Goal: Task Accomplishment & Management: Use online tool/utility

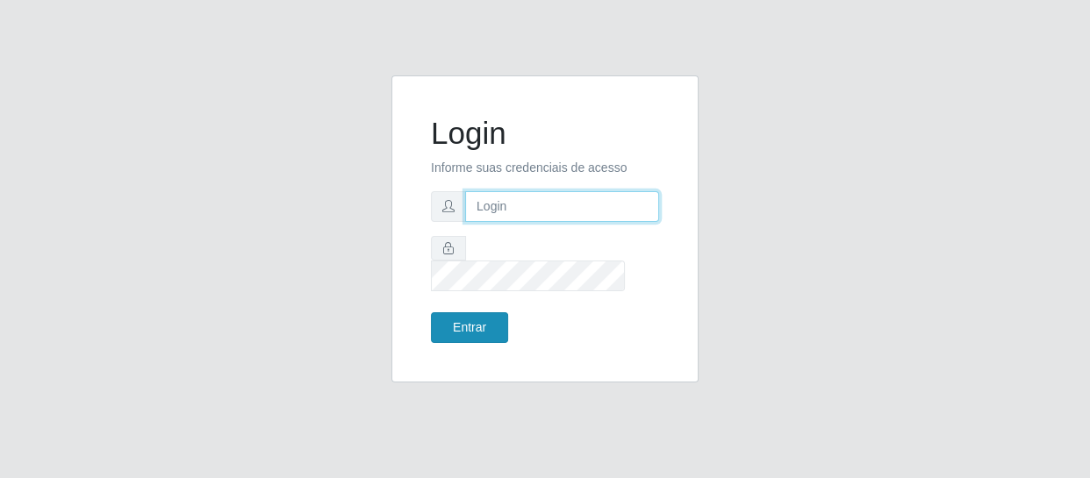
type input "[EMAIL_ADDRESS][DOMAIN_NAME]"
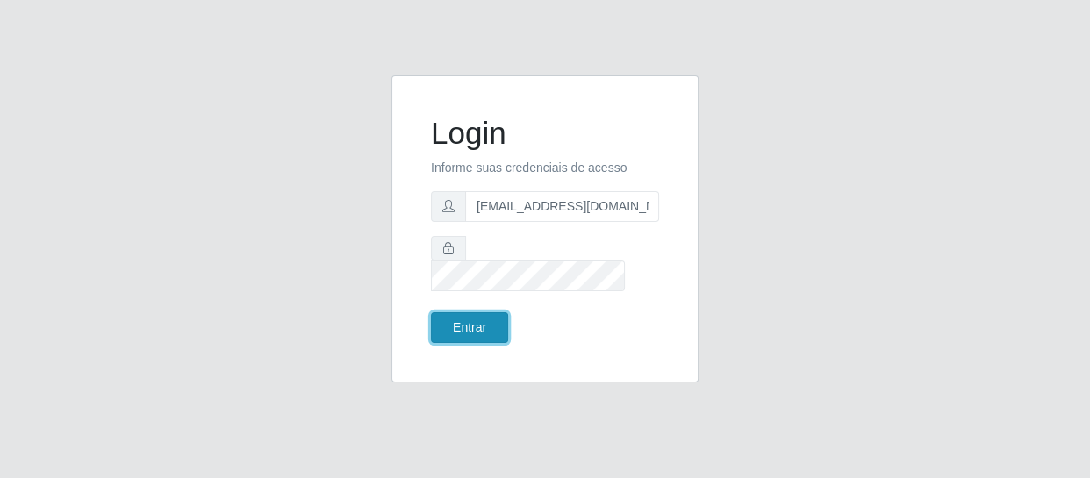
click at [497, 313] on button "Entrar" at bounding box center [469, 328] width 77 height 31
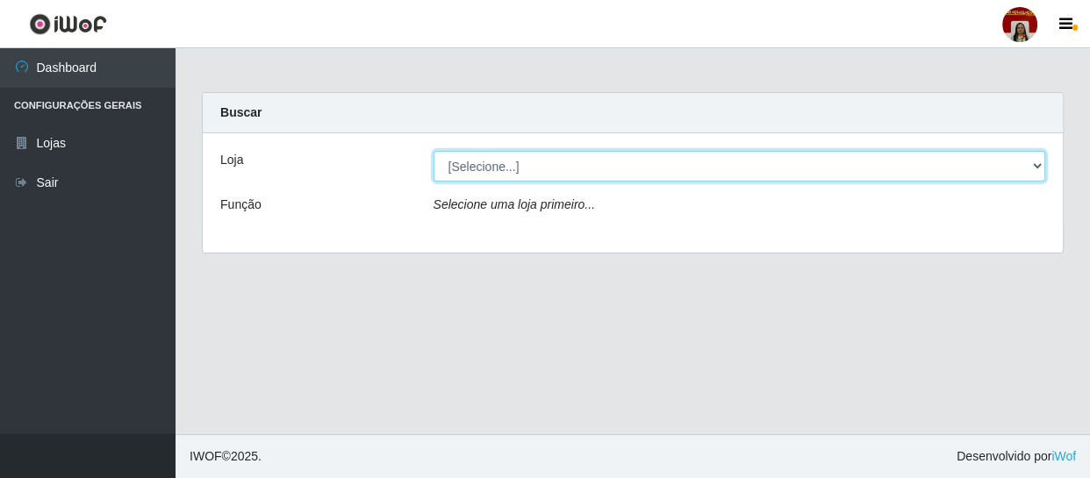
click at [1033, 164] on select "[Selecione...] Mar Vermelho - Loja 04" at bounding box center [740, 166] width 613 height 31
select select "251"
click at [434, 151] on select "[Selecione...] Mar Vermelho - Loja 04" at bounding box center [740, 166] width 613 height 31
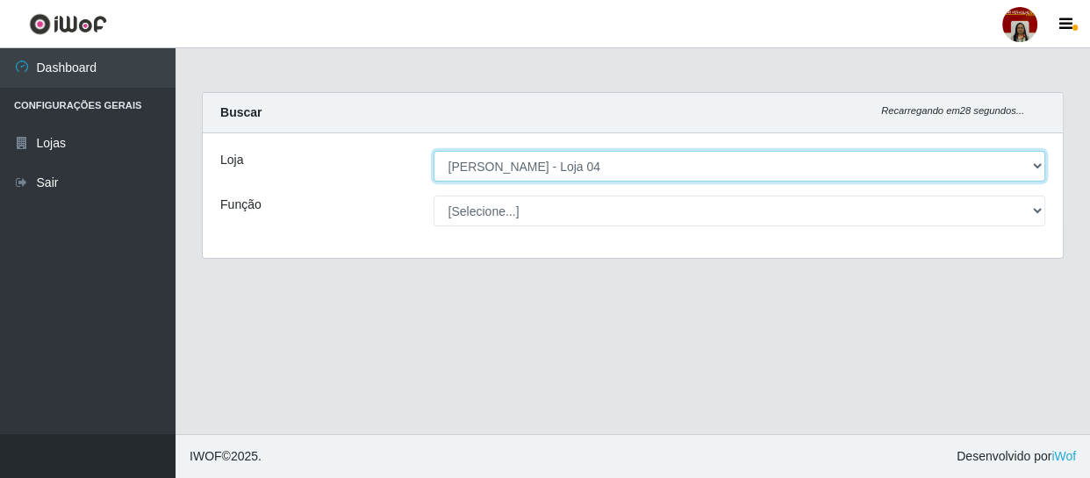
click at [1036, 162] on select "[Selecione...] Mar Vermelho - Loja 04" at bounding box center [740, 166] width 613 height 31
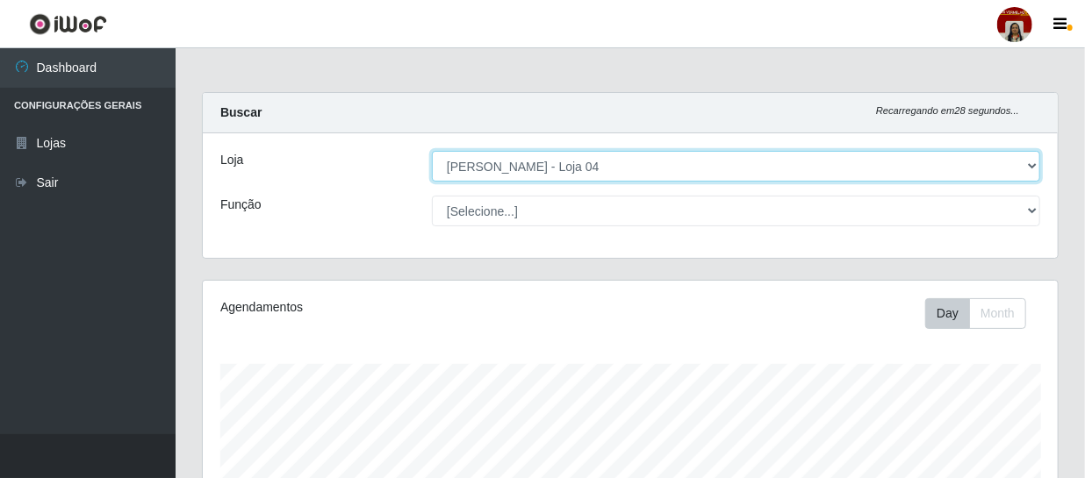
scroll to position [364, 855]
click at [432, 151] on select "[Selecione...] Mar Vermelho - Loja 04" at bounding box center [736, 166] width 608 height 31
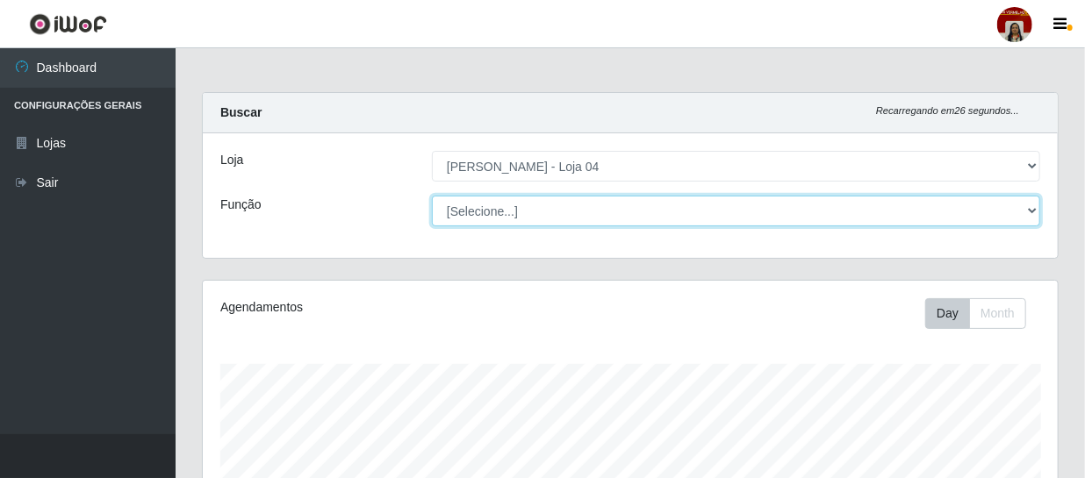
click at [1032, 204] on select "[Selecione...] ASG ASG + ASG ++ Auxiliar de Depósito Auxiliar de Depósito + Aux…" at bounding box center [736, 211] width 608 height 31
click at [432, 196] on select "[Selecione...] ASG ASG + ASG ++ Auxiliar de Depósito Auxiliar de Depósito + Aux…" at bounding box center [736, 211] width 608 height 31
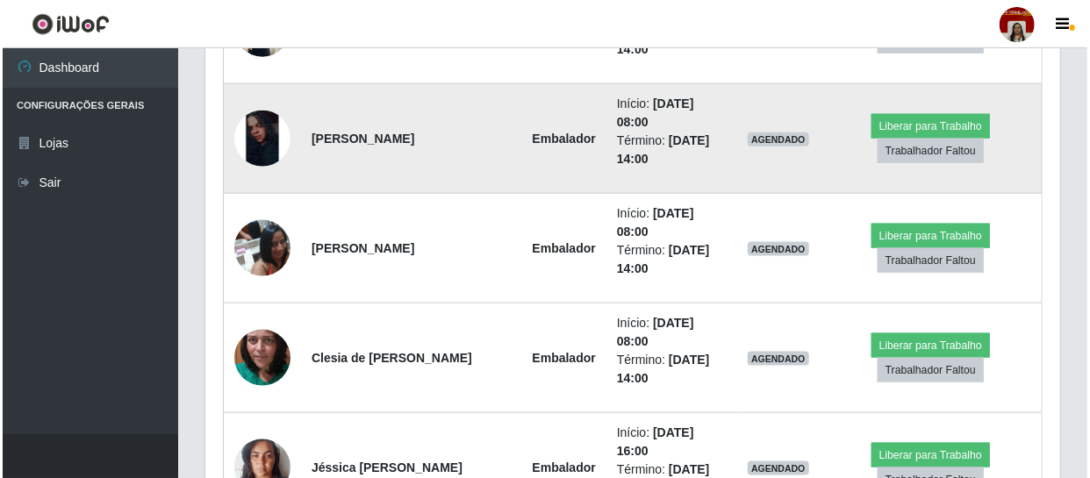
scroll to position [878, 0]
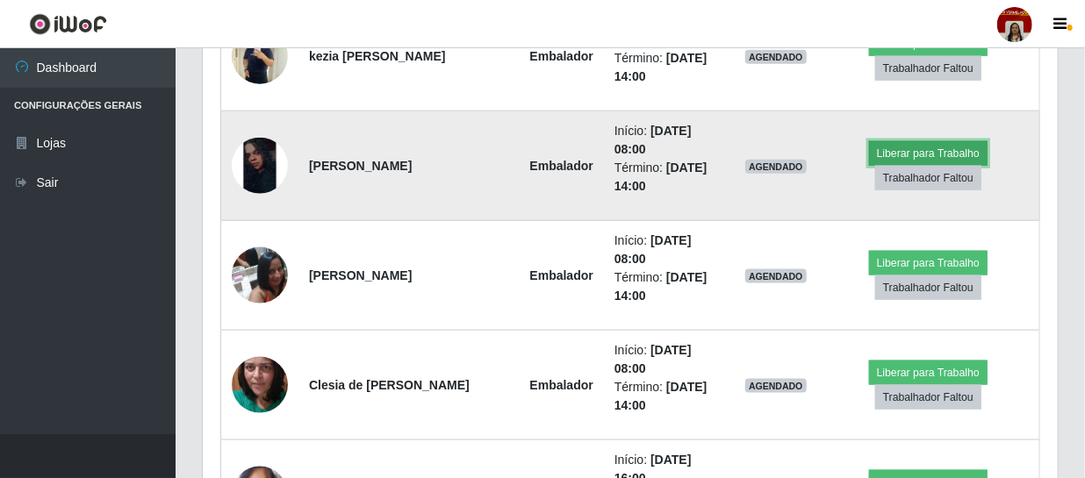
click at [941, 148] on button "Liberar para Trabalho" at bounding box center [928, 153] width 119 height 25
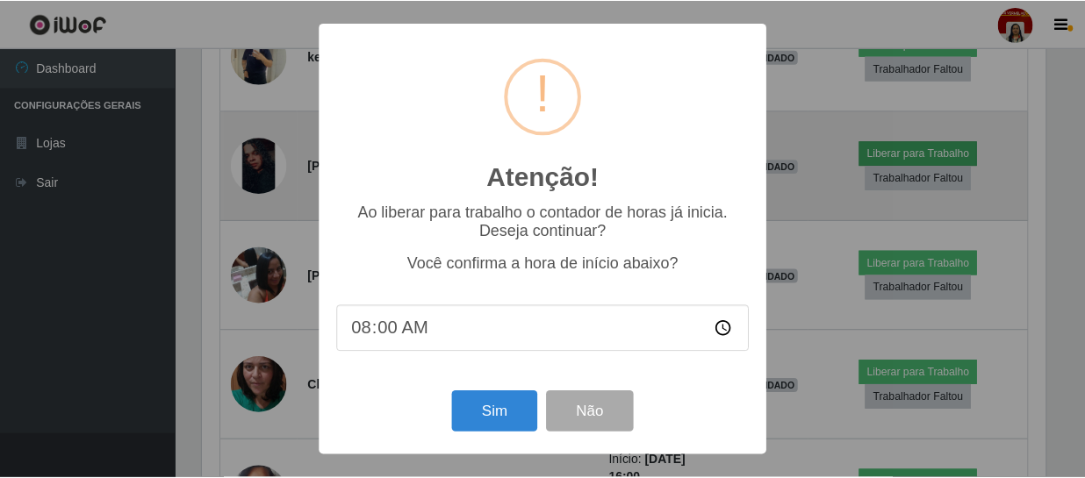
scroll to position [364, 847]
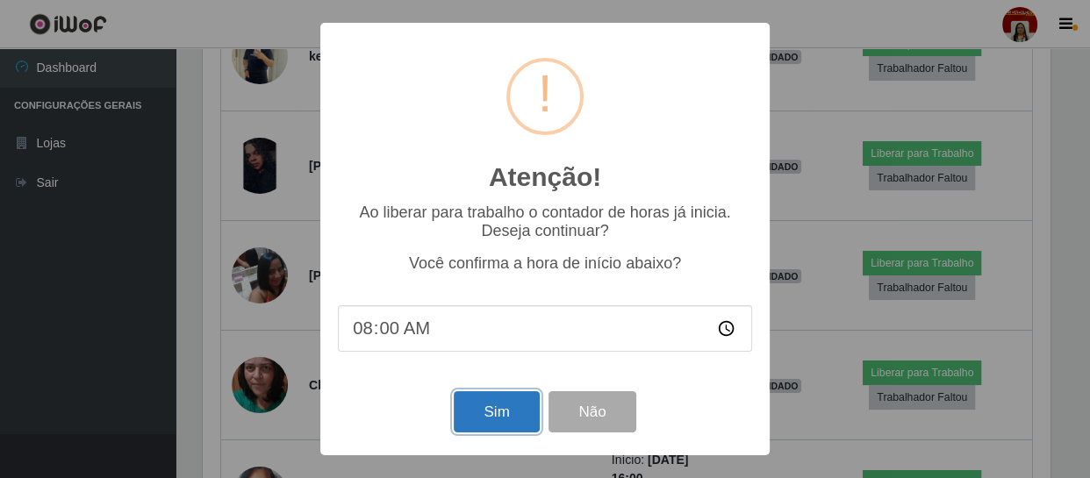
click at [514, 417] on button "Sim" at bounding box center [496, 412] width 85 height 41
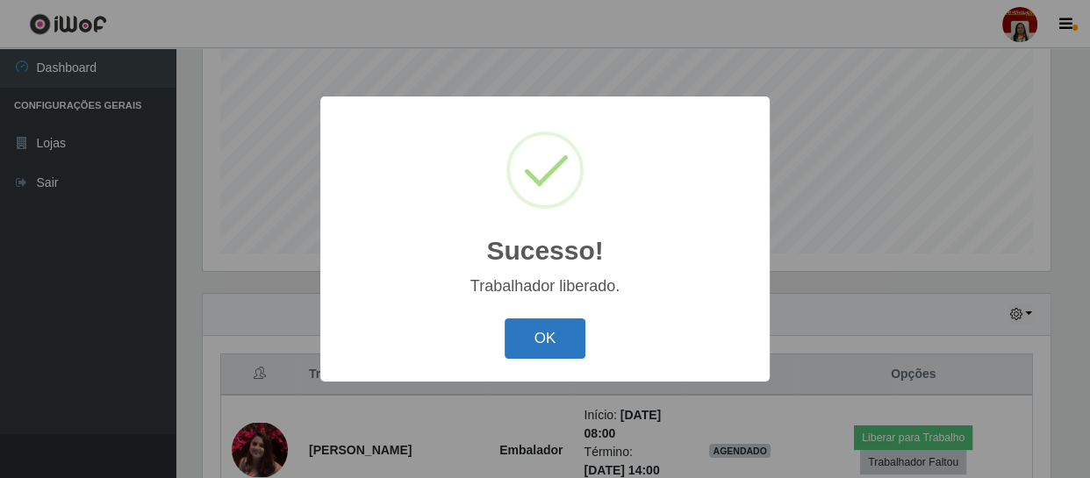
click at [547, 333] on button "OK" at bounding box center [546, 339] width 82 height 41
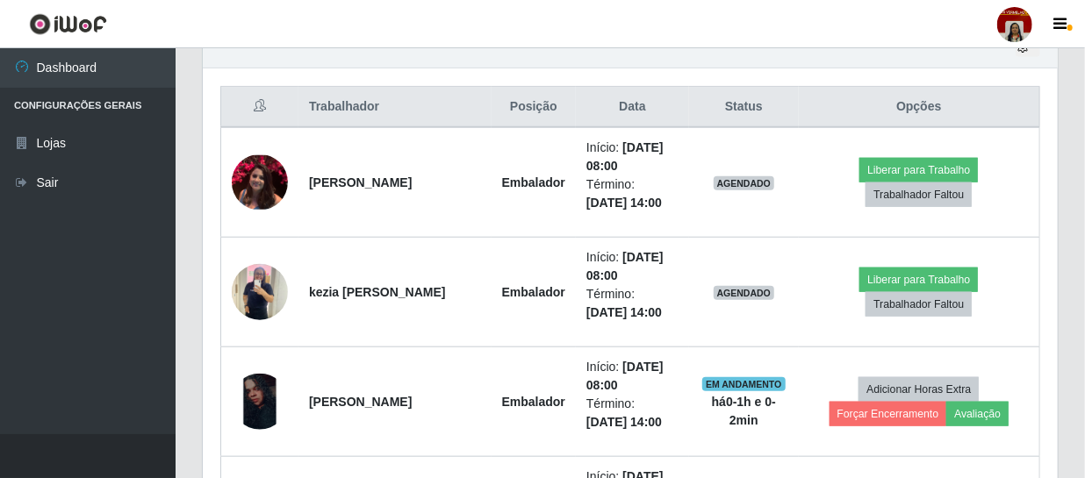
scroll to position [694, 0]
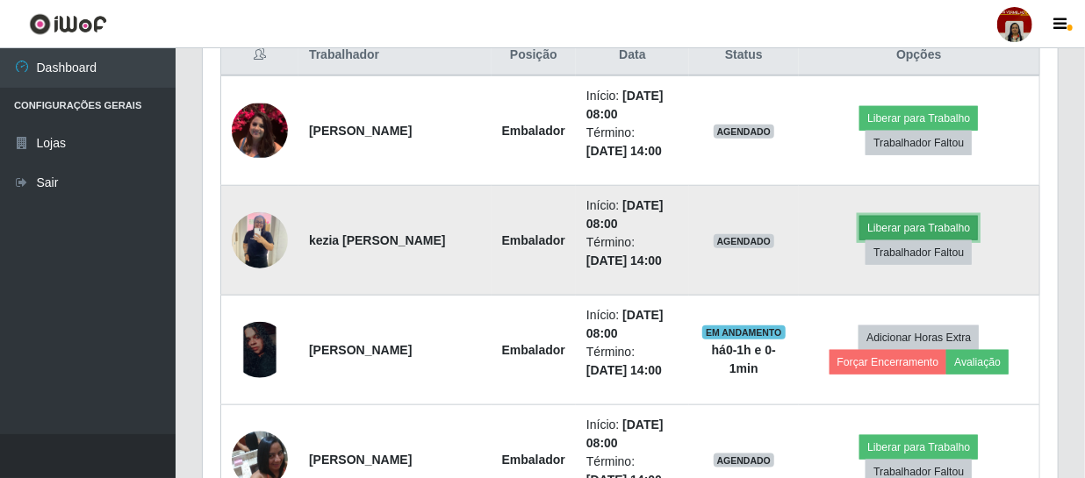
click at [950, 228] on button "Liberar para Trabalho" at bounding box center [918, 228] width 119 height 25
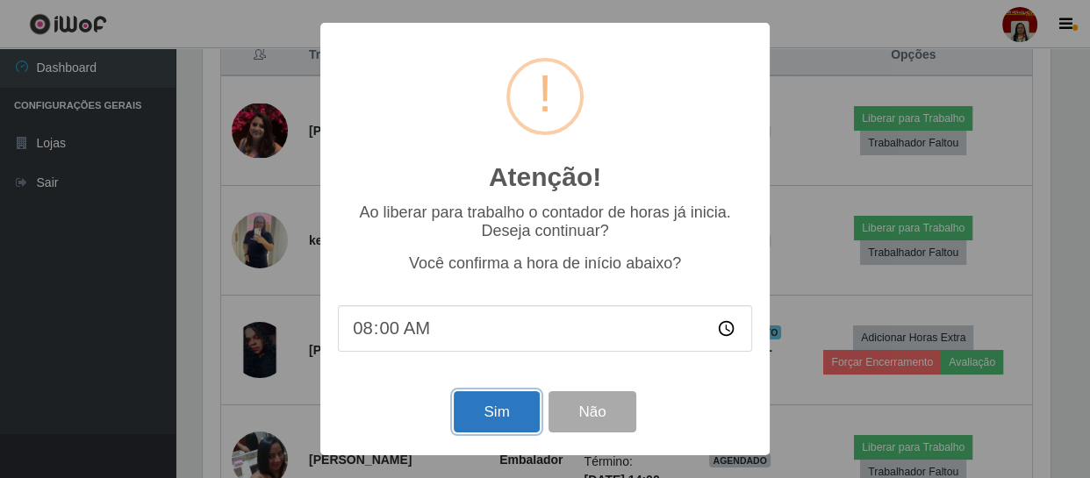
click at [476, 413] on button "Sim" at bounding box center [496, 412] width 85 height 41
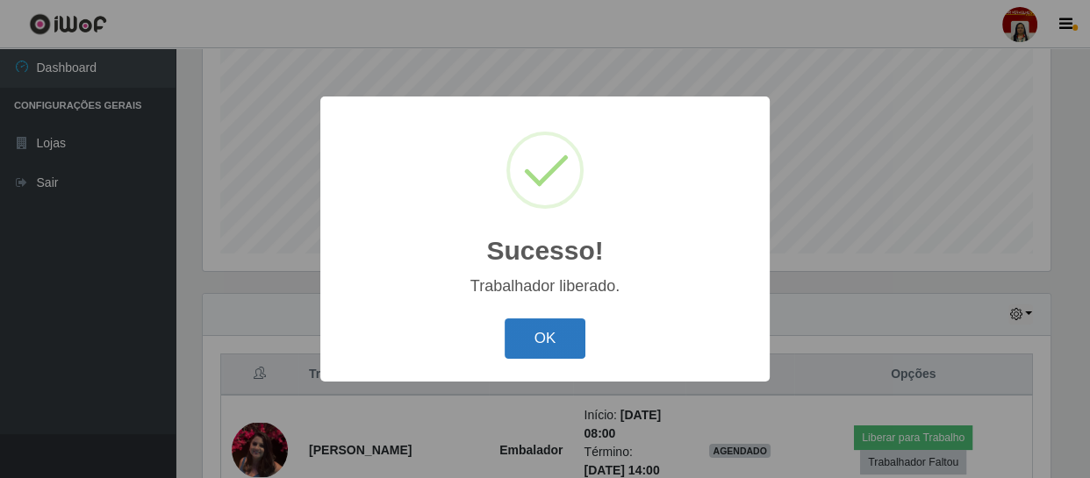
click at [539, 336] on button "OK" at bounding box center [546, 339] width 82 height 41
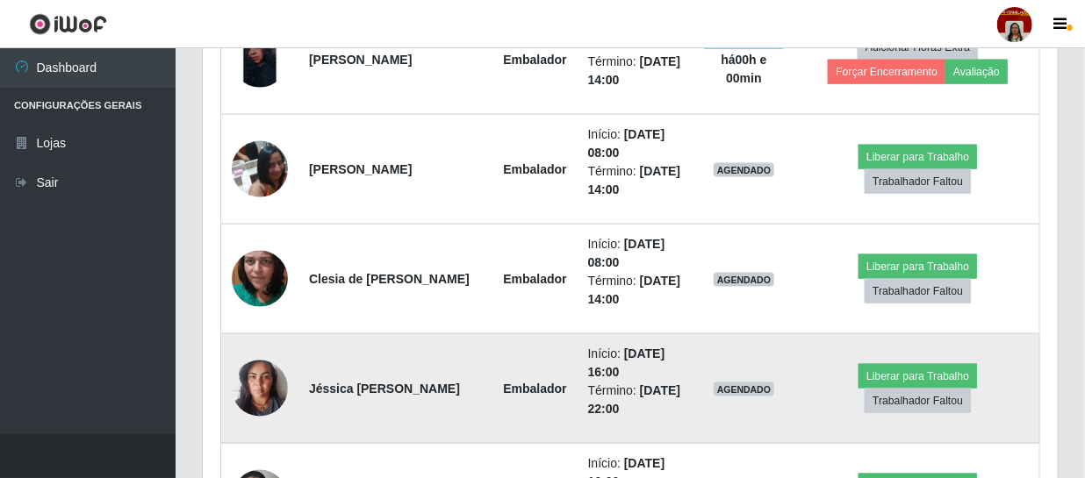
scroll to position [1012, 0]
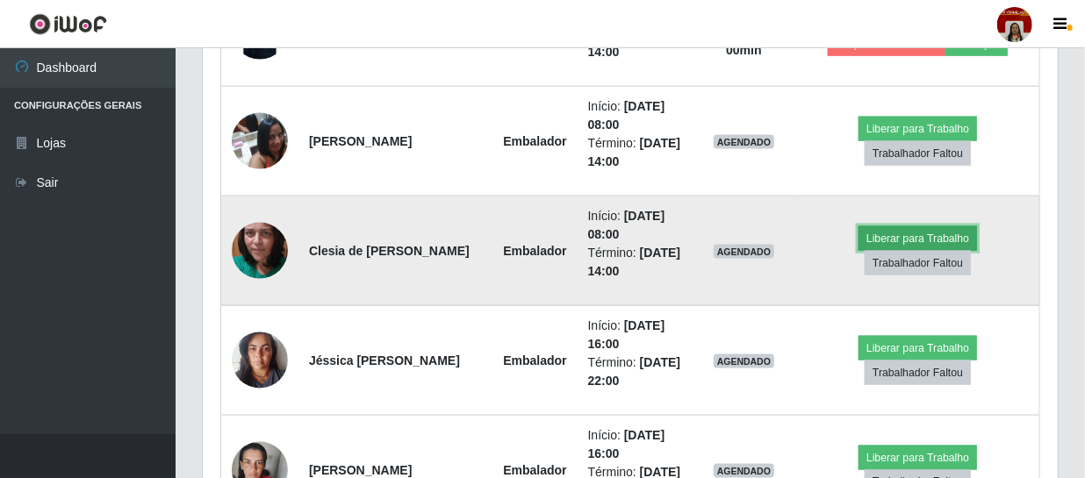
click at [912, 238] on button "Liberar para Trabalho" at bounding box center [918, 238] width 119 height 25
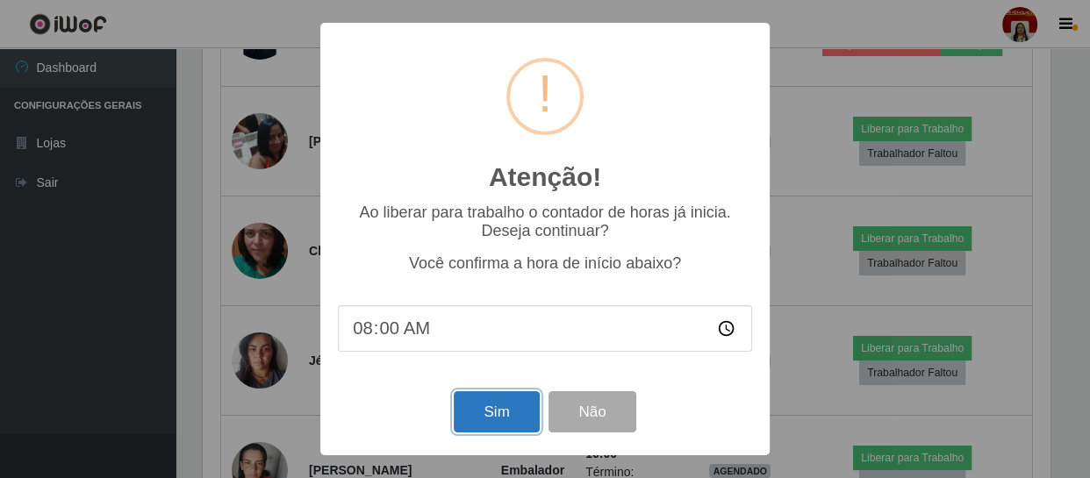
click at [492, 413] on button "Sim" at bounding box center [496, 412] width 85 height 41
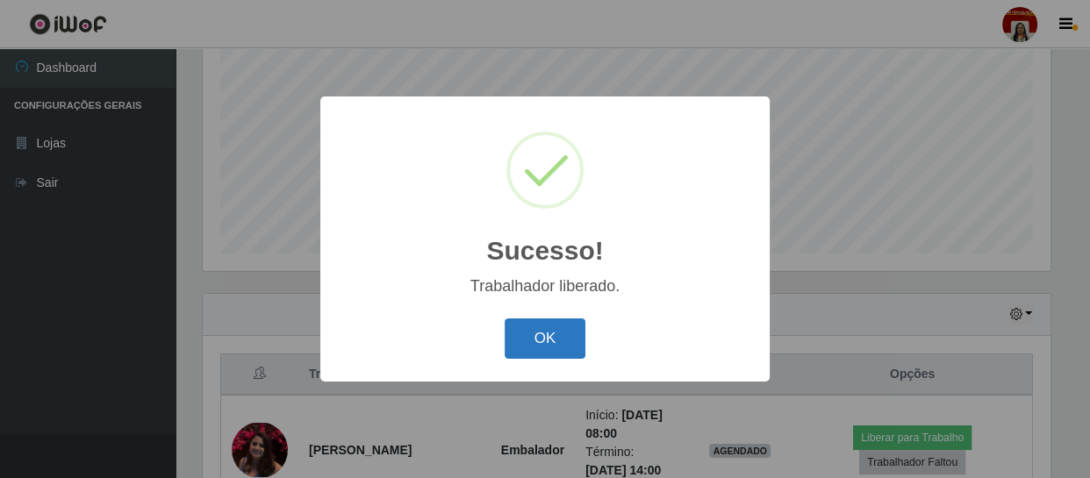
click at [535, 330] on button "OK" at bounding box center [546, 339] width 82 height 41
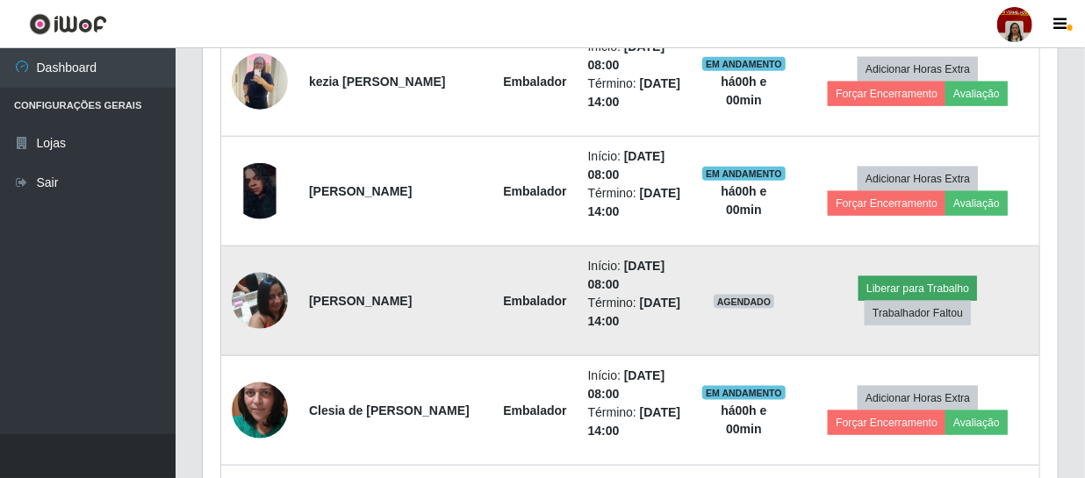
scroll to position [932, 0]
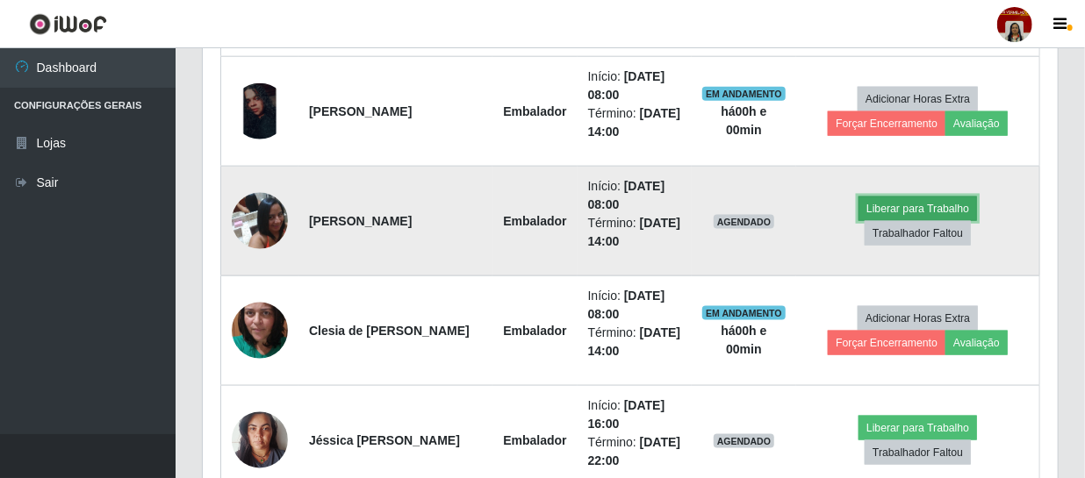
click at [926, 207] on button "Liberar para Trabalho" at bounding box center [918, 209] width 119 height 25
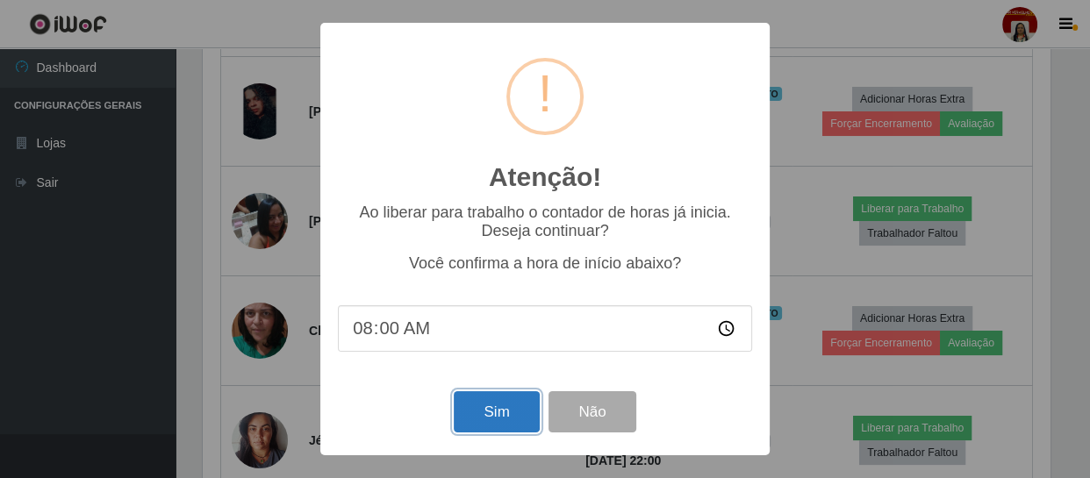
click at [483, 411] on button "Sim" at bounding box center [496, 412] width 85 height 41
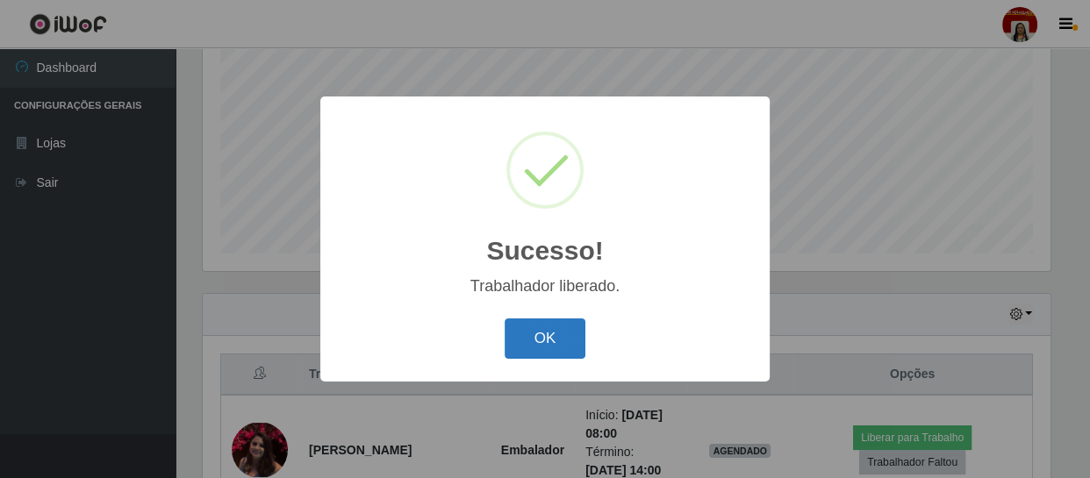
click at [521, 347] on button "OK" at bounding box center [546, 339] width 82 height 41
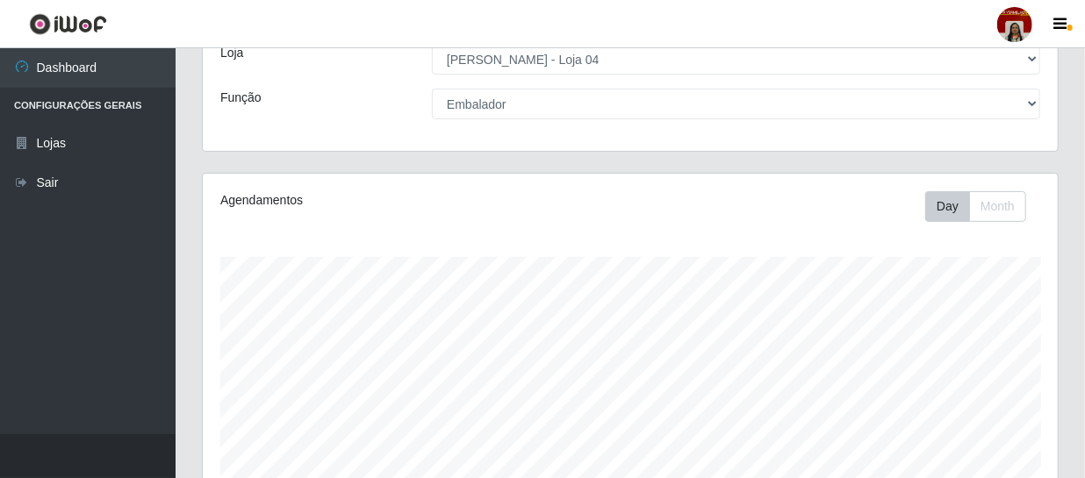
scroll to position [0, 0]
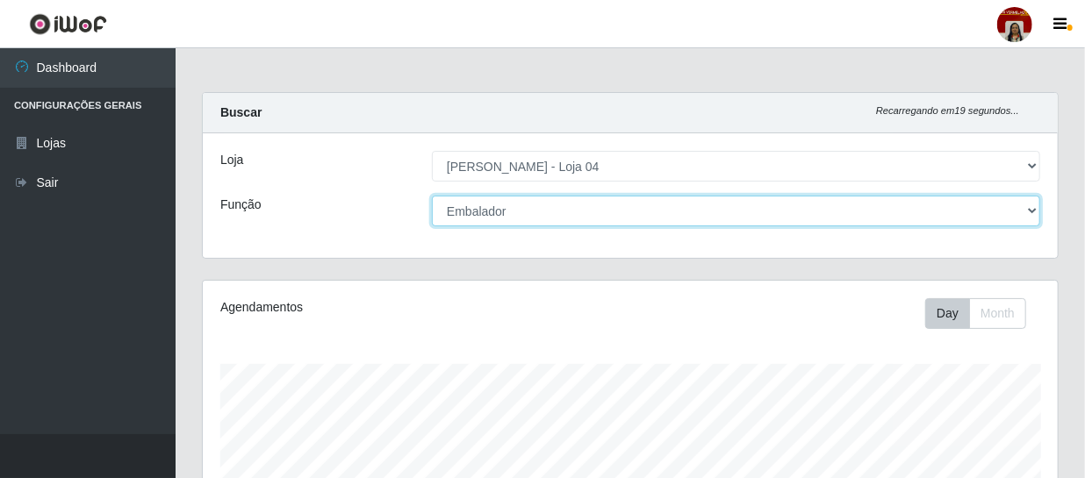
click at [1035, 212] on select "[Selecione...] ASG ASG + ASG ++ Auxiliar de Depósito Auxiliar de Depósito + Aux…" at bounding box center [736, 211] width 608 height 31
click at [432, 196] on select "[Selecione...] ASG ASG + ASG ++ Auxiliar de Depósito Auxiliar de Depósito + Aux…" at bounding box center [736, 211] width 608 height 31
click at [535, 211] on select "[Selecione...] ASG ASG + ASG ++ Auxiliar de Depósito Auxiliar de Depósito + Aux…" at bounding box center [736, 211] width 608 height 31
click at [432, 196] on select "[Selecione...] ASG ASG + ASG ++ Auxiliar de Depósito Auxiliar de Depósito + Aux…" at bounding box center [736, 211] width 608 height 31
click at [521, 206] on select "[Selecione...] ASG ASG + ASG ++ Auxiliar de Depósito Auxiliar de Depósito + Aux…" at bounding box center [736, 211] width 608 height 31
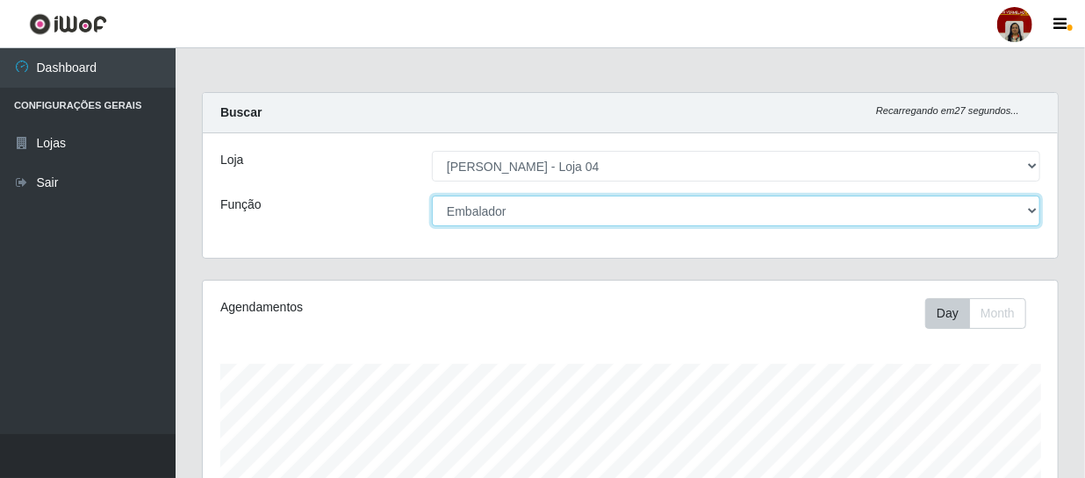
click at [432, 196] on select "[Selecione...] ASG ASG + ASG ++ Auxiliar de Depósito Auxiliar de Depósito + Aux…" at bounding box center [736, 211] width 608 height 31
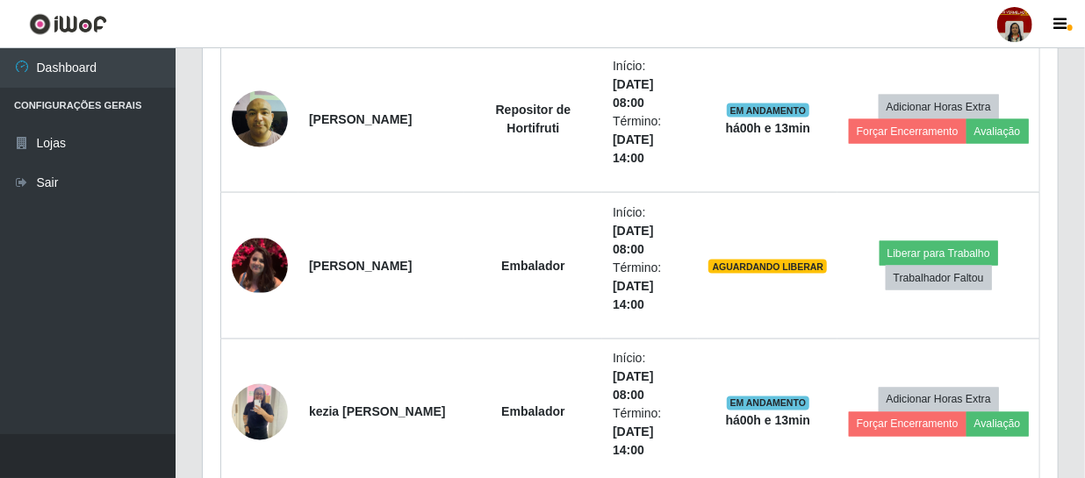
scroll to position [1172, 0]
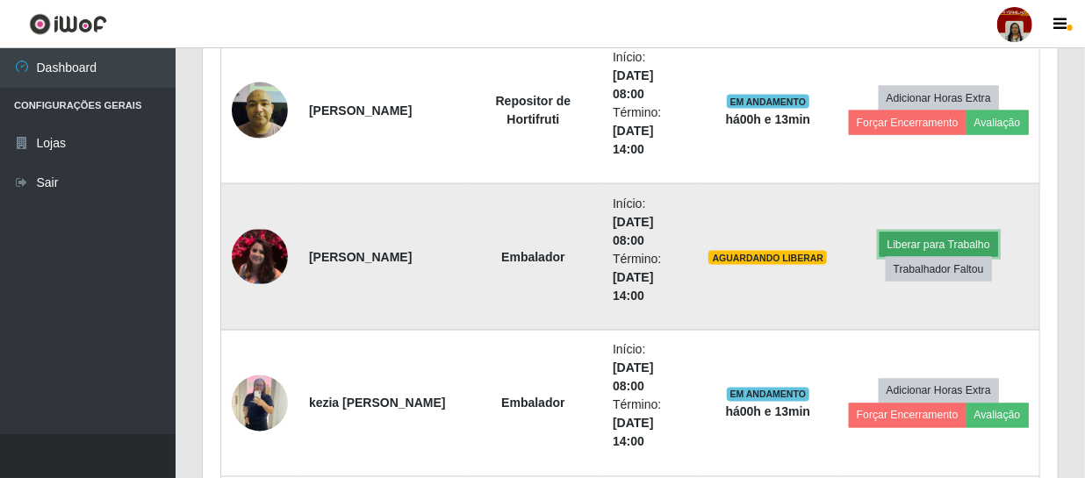
click at [906, 239] on button "Liberar para Trabalho" at bounding box center [939, 245] width 119 height 25
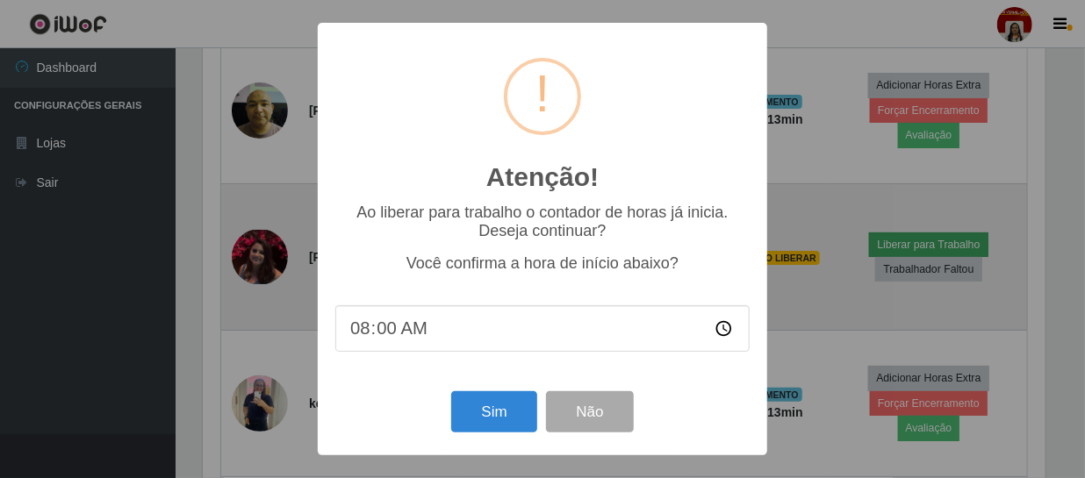
scroll to position [364, 847]
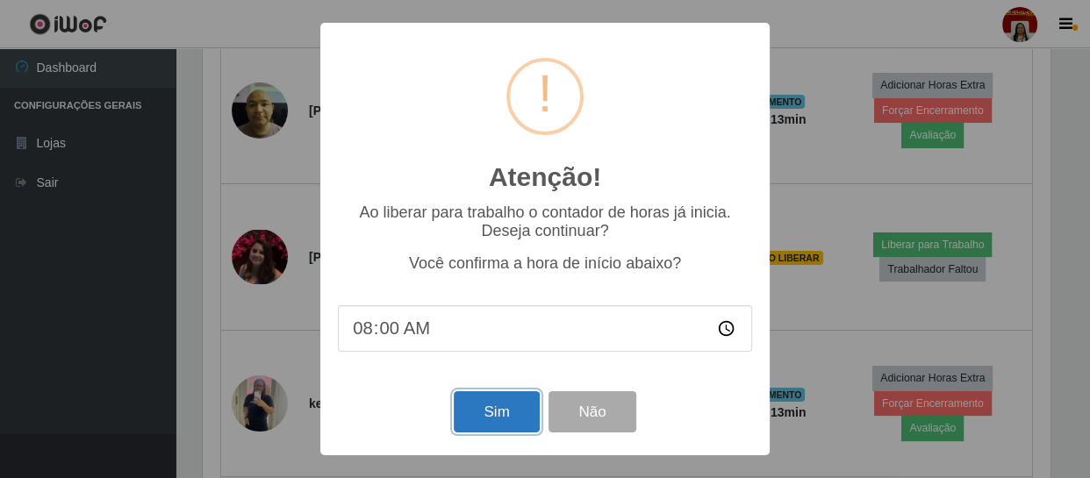
click at [485, 418] on button "Sim" at bounding box center [496, 412] width 85 height 41
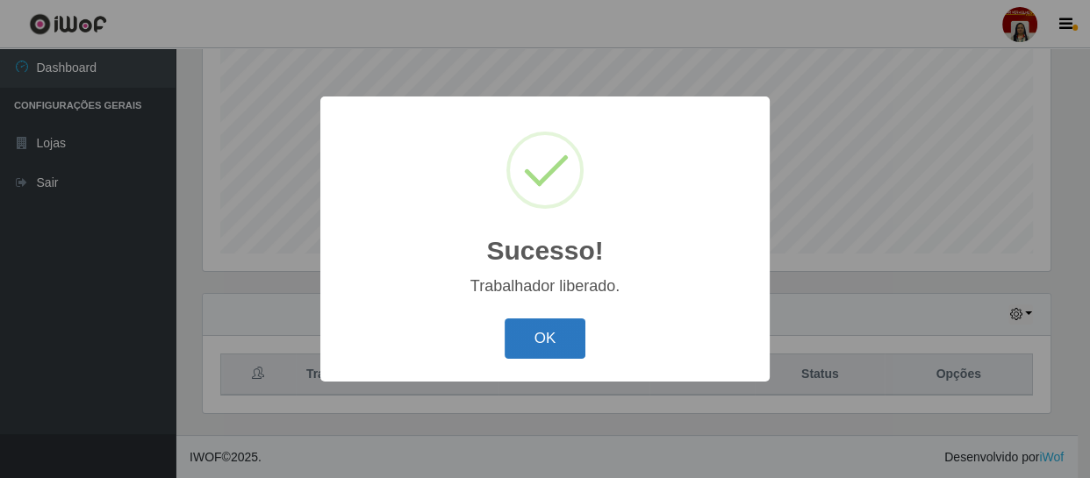
click at [550, 344] on button "OK" at bounding box center [546, 339] width 82 height 41
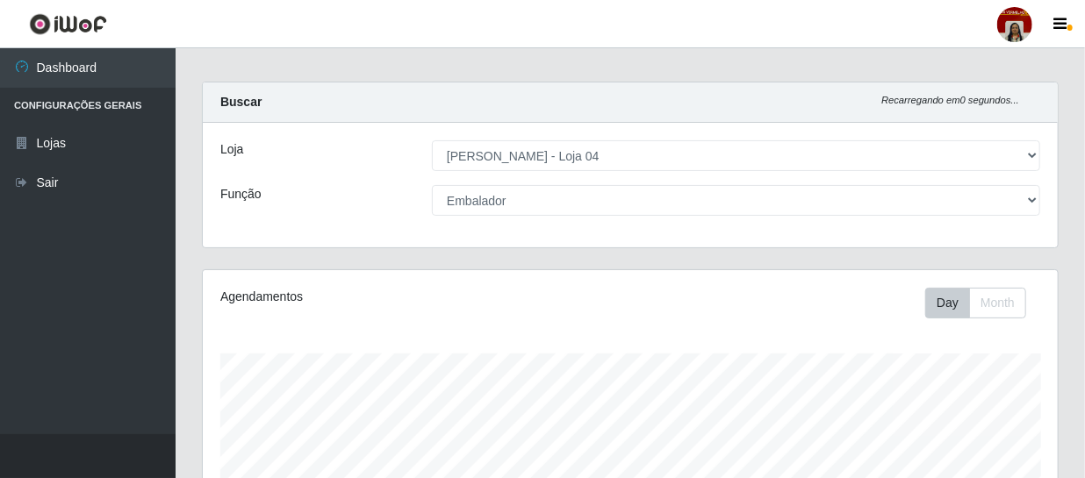
scroll to position [0, 0]
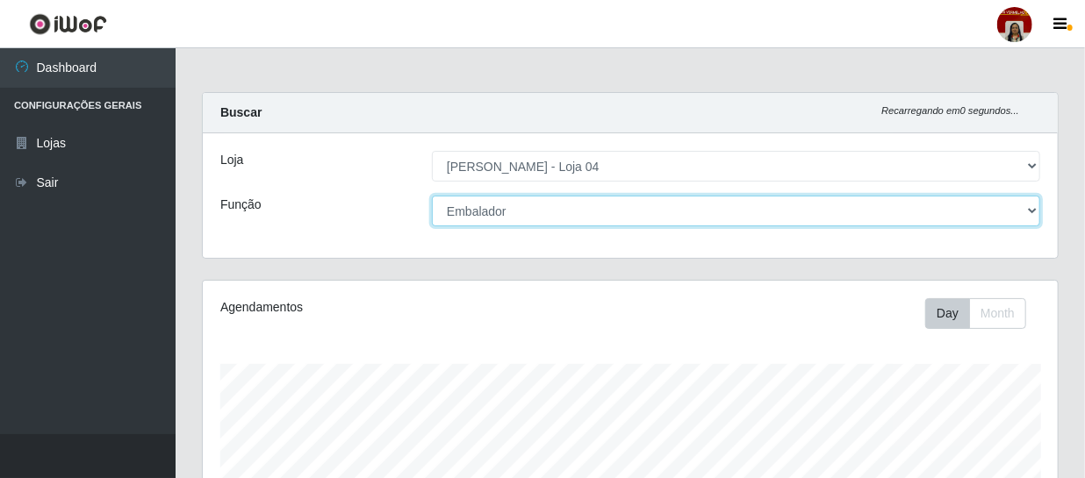
click at [514, 209] on select "[Selecione...] ASG ASG + ASG ++ Auxiliar de Depósito Auxiliar de Depósito + Aux…" at bounding box center [736, 211] width 608 height 31
click at [432, 196] on select "[Selecione...] ASG ASG + ASG ++ Auxiliar de Depósito Auxiliar de Depósito + Aux…" at bounding box center [736, 211] width 608 height 31
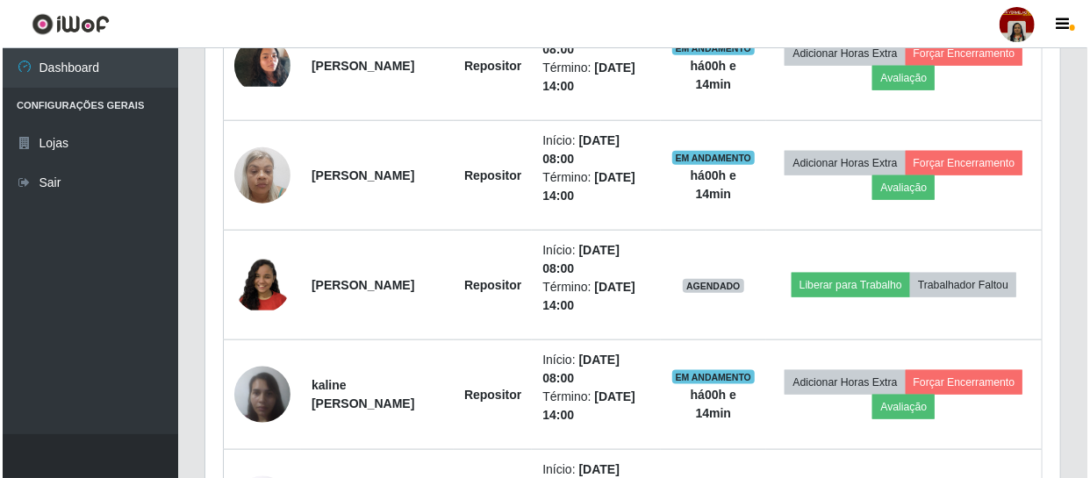
scroll to position [773, 0]
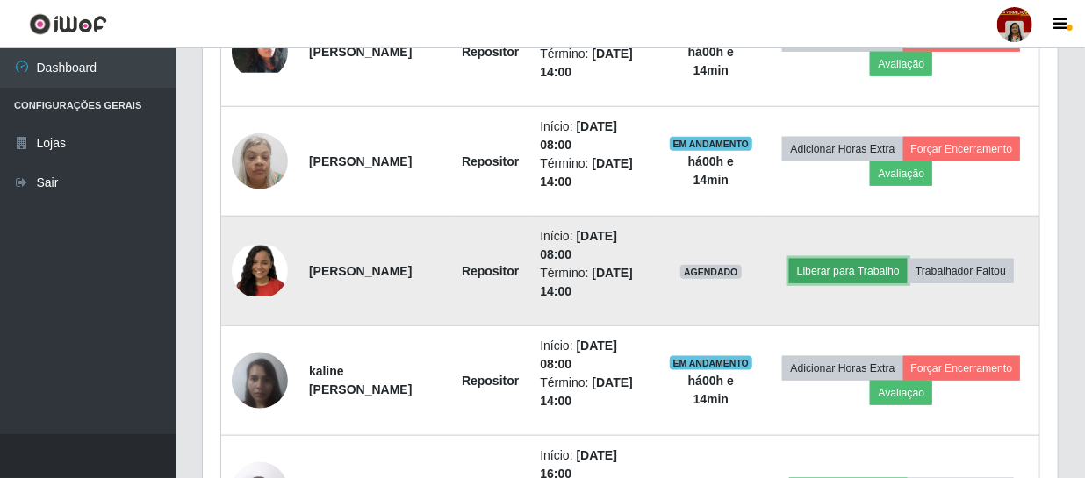
click at [850, 265] on button "Liberar para Trabalho" at bounding box center [848, 271] width 119 height 25
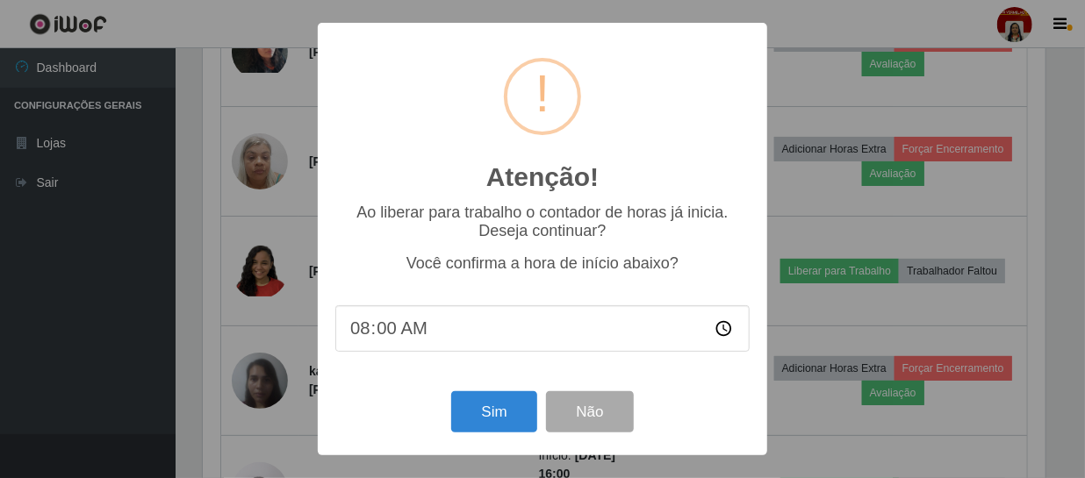
scroll to position [364, 847]
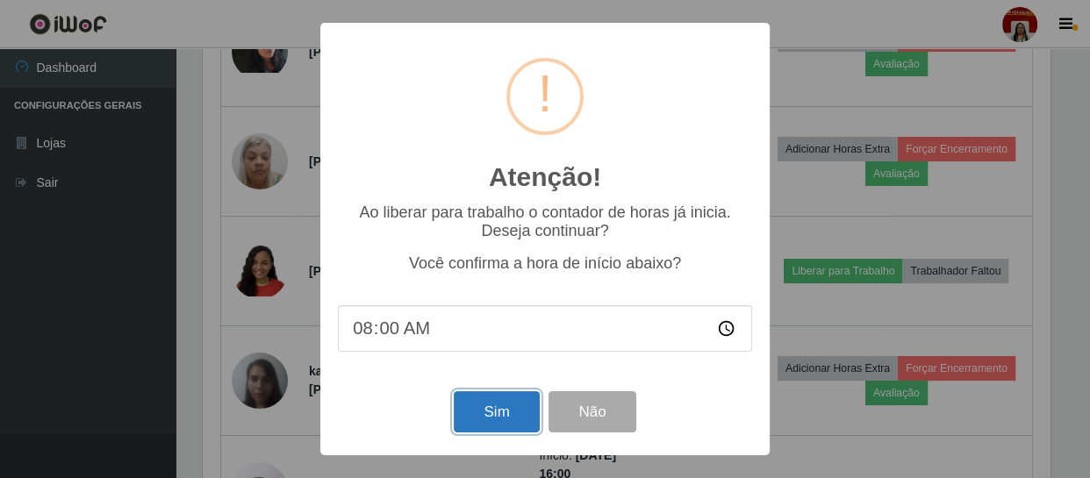
click at [487, 413] on button "Sim" at bounding box center [496, 412] width 85 height 41
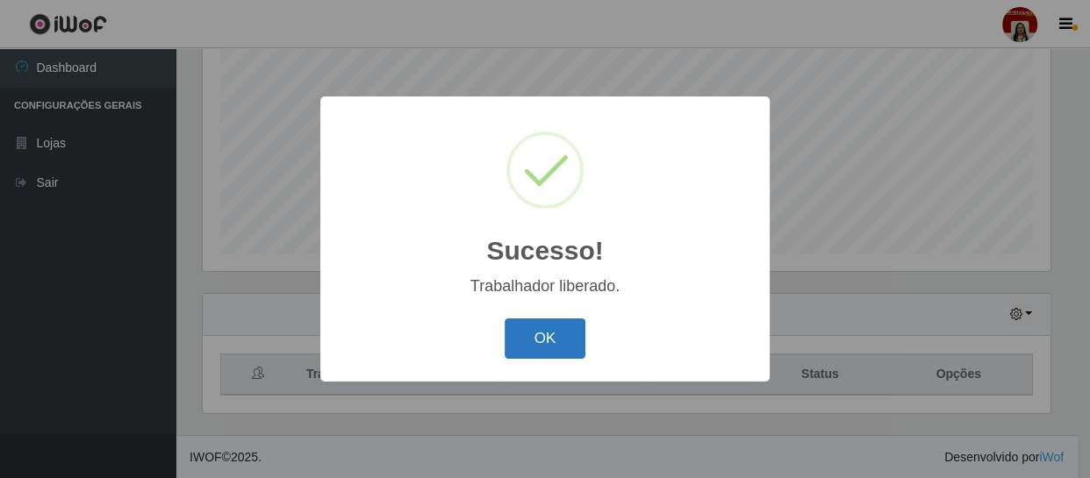
click at [550, 334] on button "OK" at bounding box center [546, 339] width 82 height 41
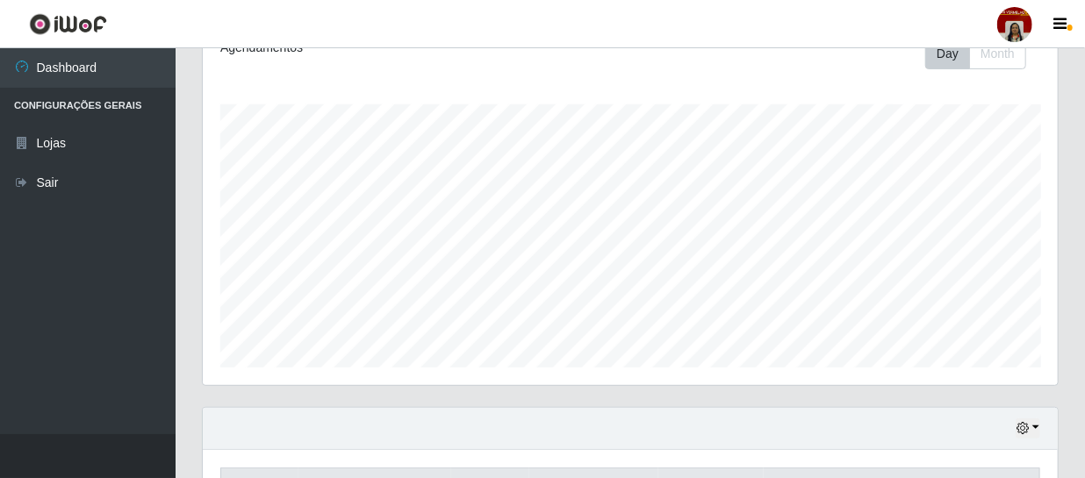
scroll to position [0, 0]
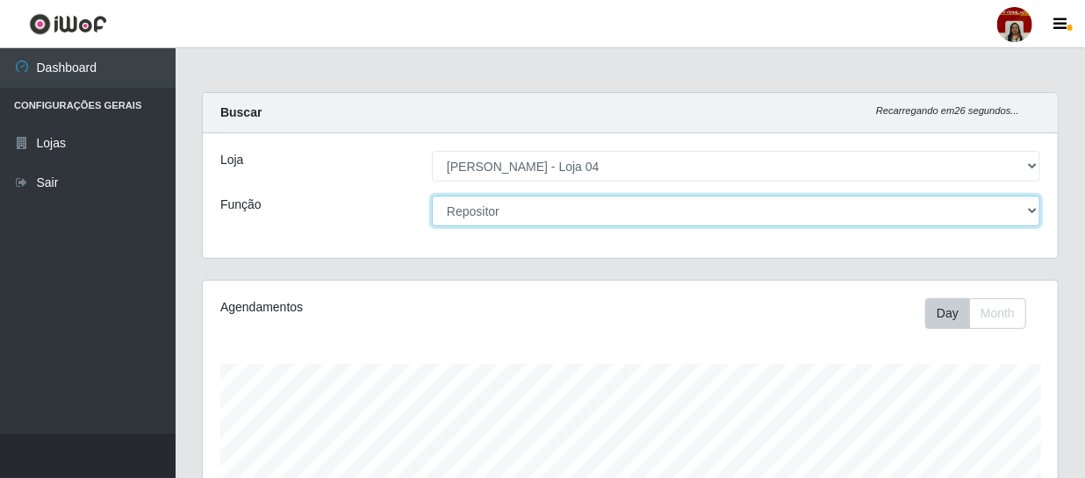
click at [478, 214] on select "[Selecione...] ASG ASG + ASG ++ Auxiliar de Depósito Auxiliar de Depósito + Aux…" at bounding box center [736, 211] width 608 height 31
click at [432, 196] on select "[Selecione...] ASG ASG + ASG ++ Auxiliar de Depósito Auxiliar de Depósito + Aux…" at bounding box center [736, 211] width 608 height 31
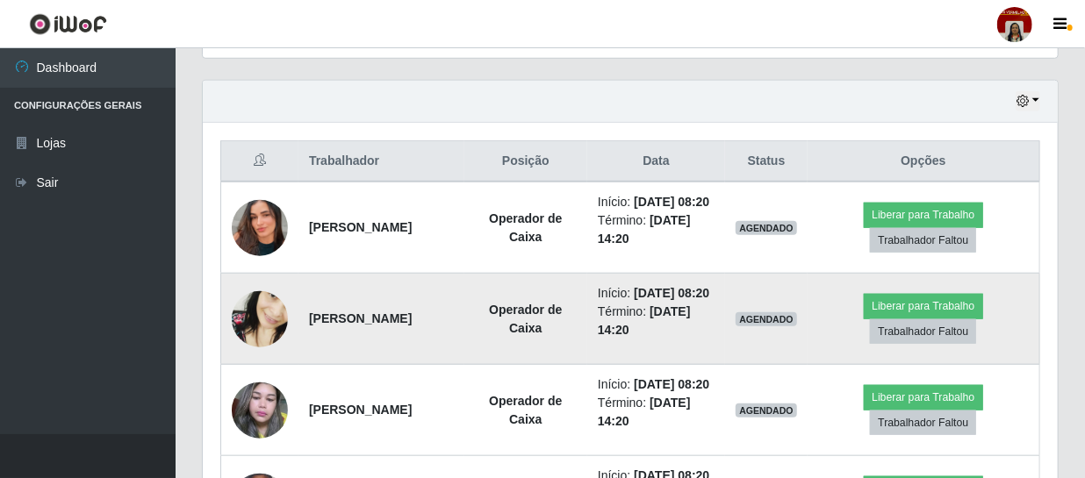
scroll to position [558, 0]
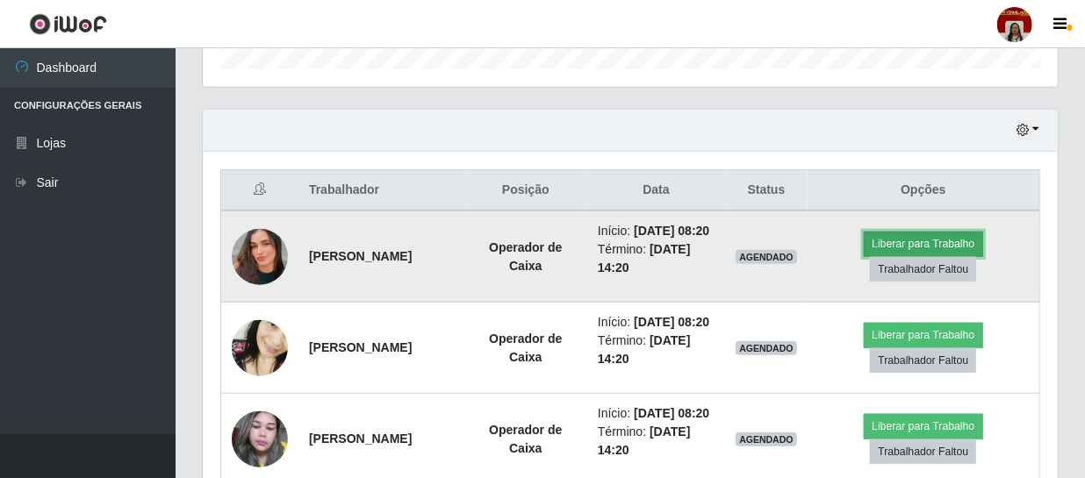
click at [932, 250] on button "Liberar para Trabalho" at bounding box center [923, 244] width 119 height 25
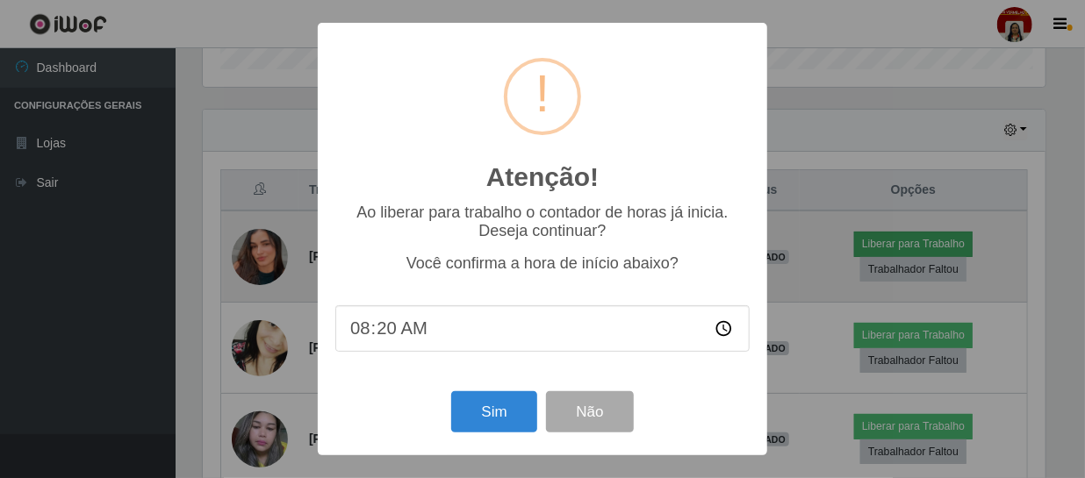
scroll to position [364, 847]
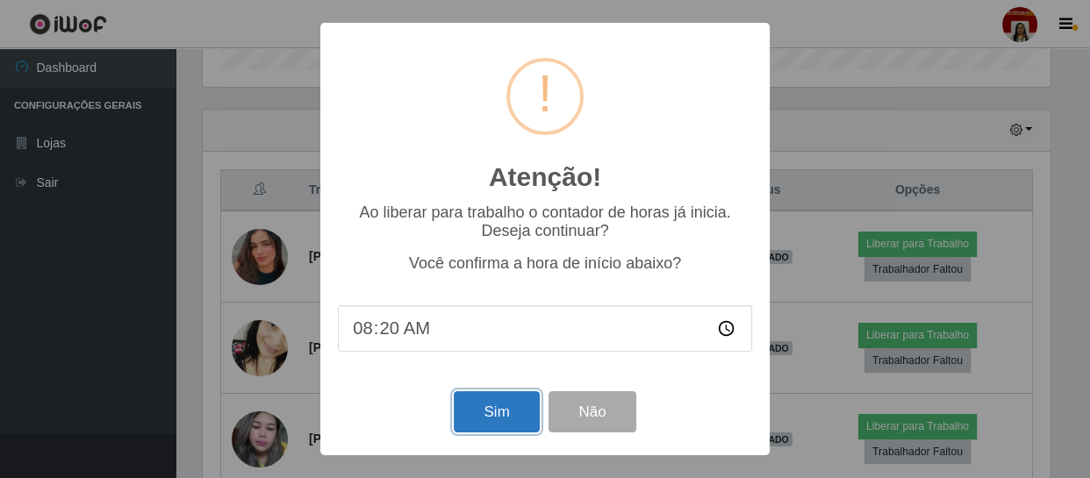
click at [504, 410] on button "Sim" at bounding box center [496, 412] width 85 height 41
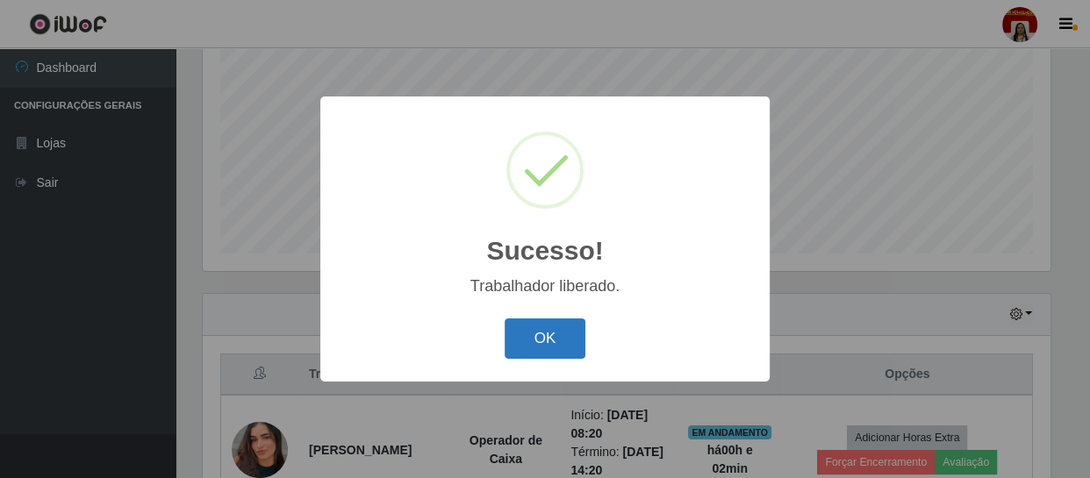
click at [533, 334] on button "OK" at bounding box center [546, 339] width 82 height 41
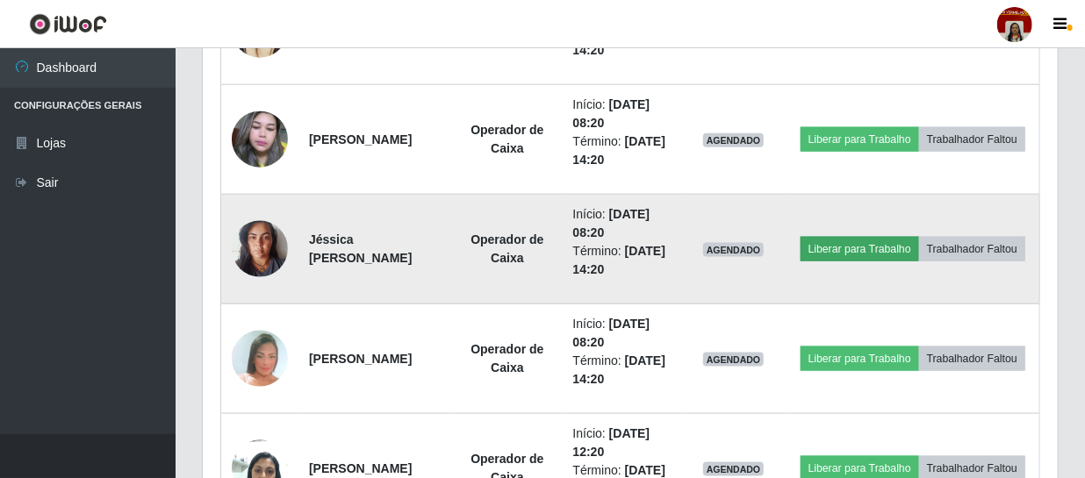
scroll to position [932, 0]
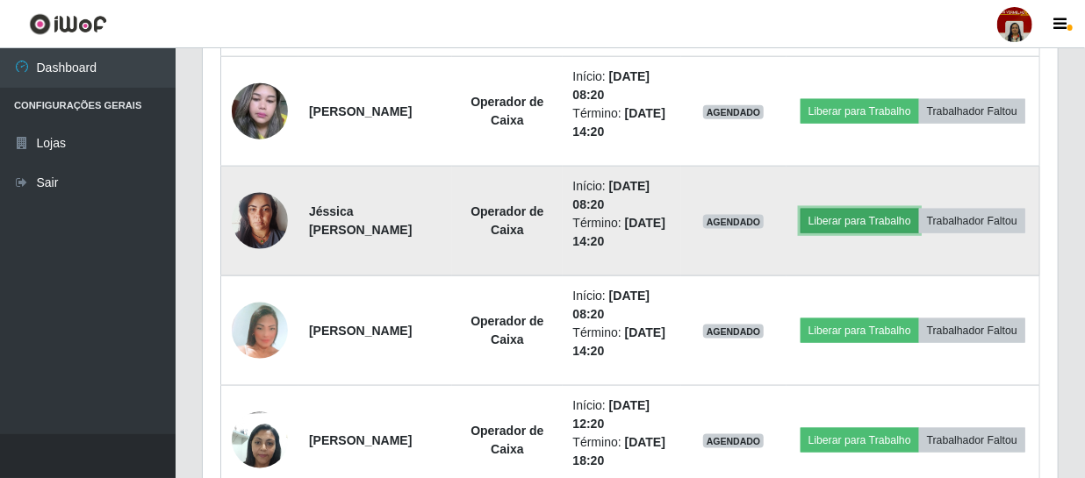
click at [912, 210] on button "Liberar para Trabalho" at bounding box center [860, 221] width 119 height 25
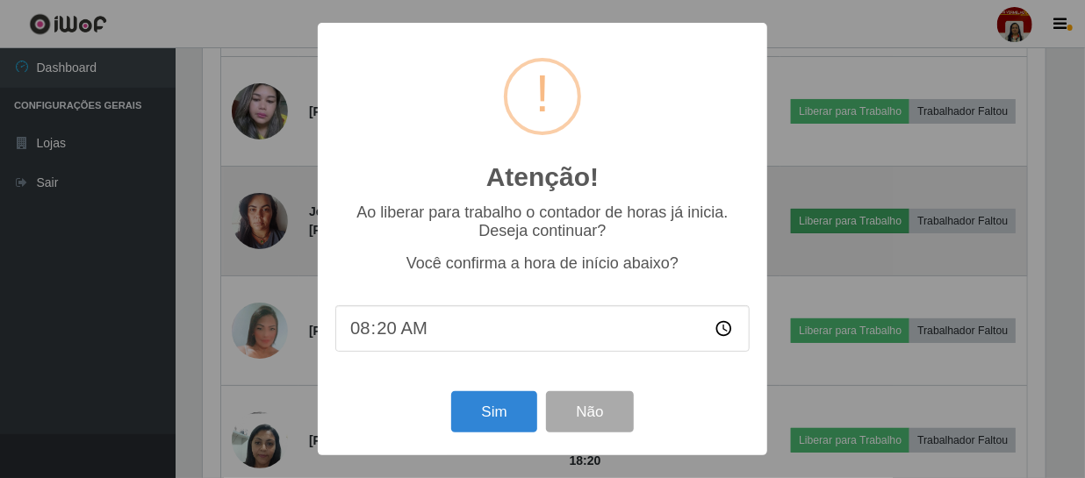
scroll to position [364, 847]
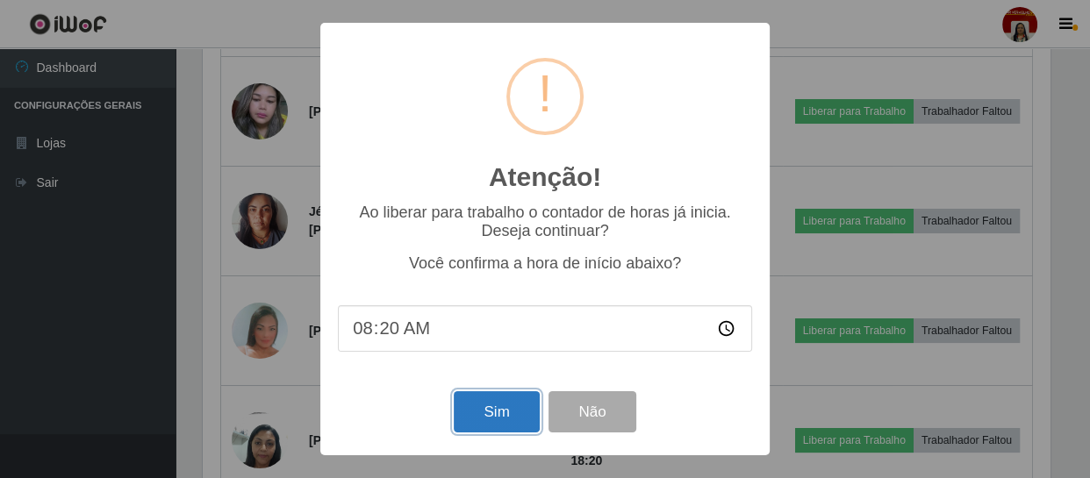
click at [484, 423] on button "Sim" at bounding box center [496, 412] width 85 height 41
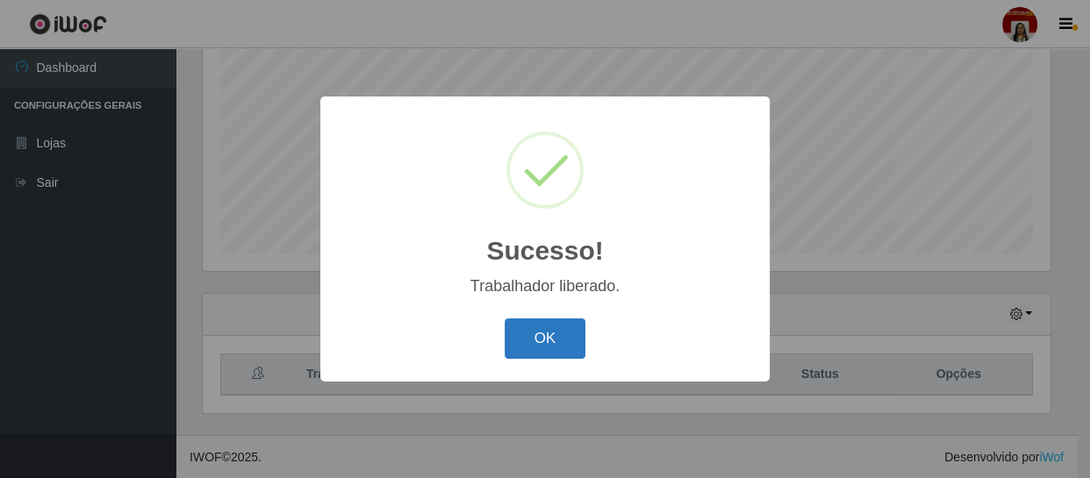
click at [530, 341] on button "OK" at bounding box center [546, 339] width 82 height 41
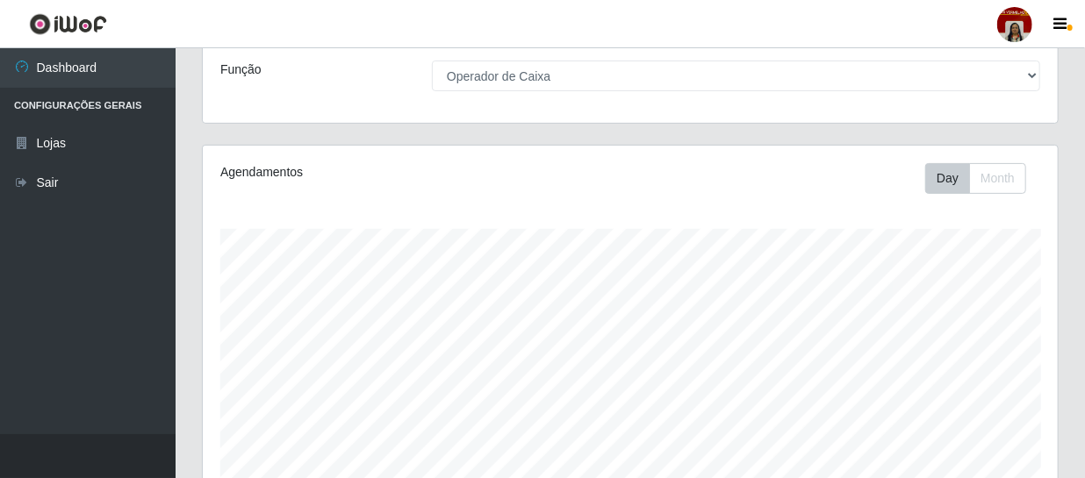
scroll to position [134, 0]
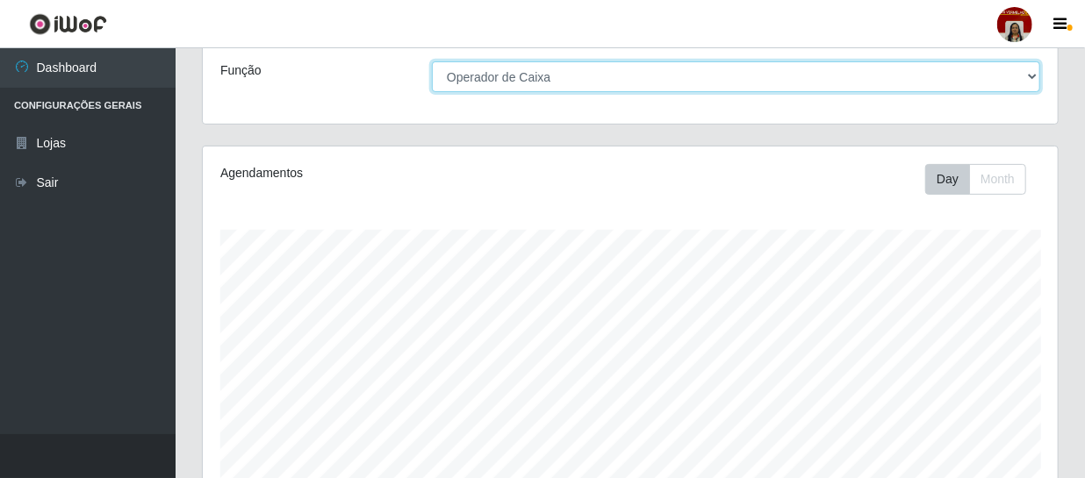
click at [1036, 74] on select "[Selecione...] ASG ASG + ASG ++ Auxiliar de Depósito Auxiliar de Depósito + Aux…" at bounding box center [736, 76] width 608 height 31
click at [432, 61] on select "[Selecione...] ASG ASG + ASG ++ Auxiliar de Depósito Auxiliar de Depósito + Aux…" at bounding box center [736, 76] width 608 height 31
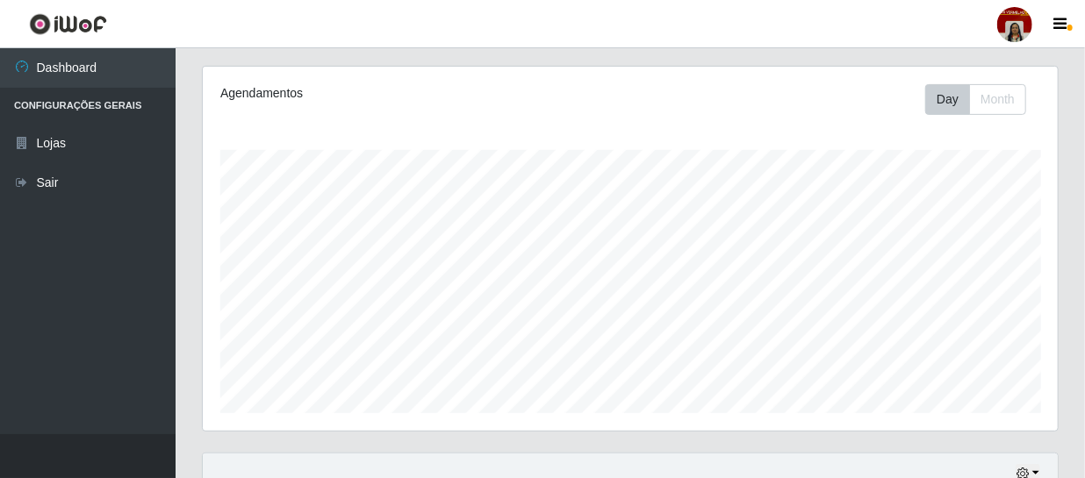
scroll to position [0, 0]
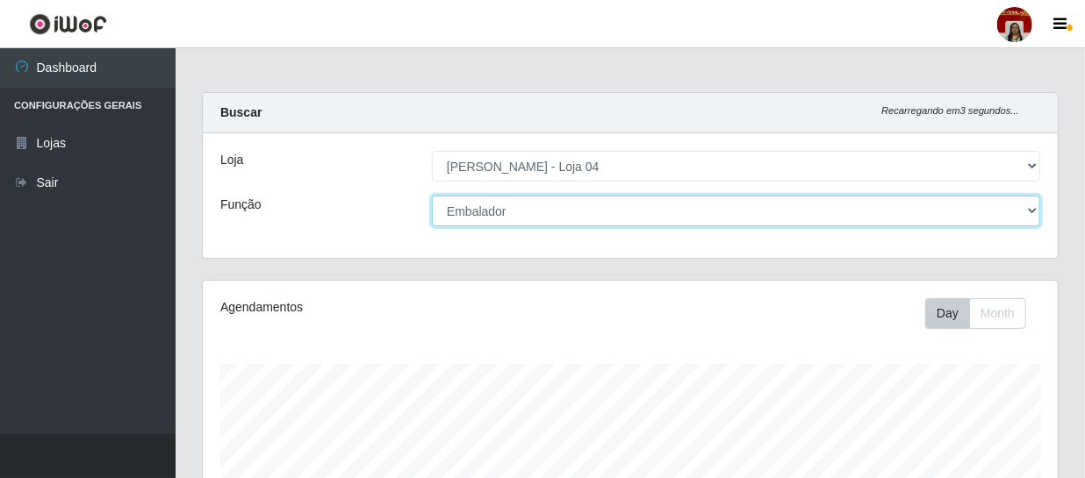
click at [1033, 207] on select "[Selecione...] ASG ASG + ASG ++ Auxiliar de Depósito Auxiliar de Depósito + Aux…" at bounding box center [736, 211] width 608 height 31
select select "22"
click at [432, 196] on select "[Selecione...] ASG ASG + ASG ++ Auxiliar de Depósito Auxiliar de Depósito + Aux…" at bounding box center [736, 211] width 608 height 31
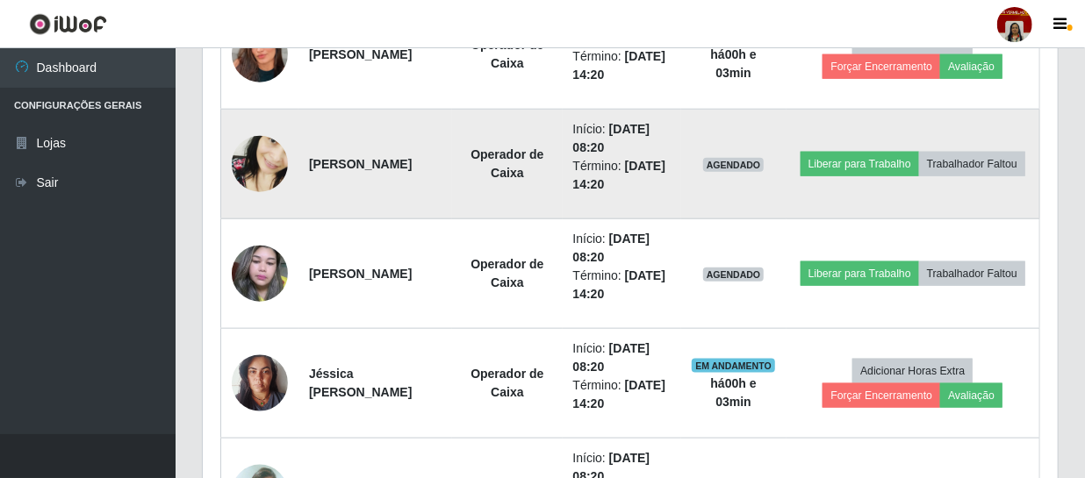
scroll to position [798, 0]
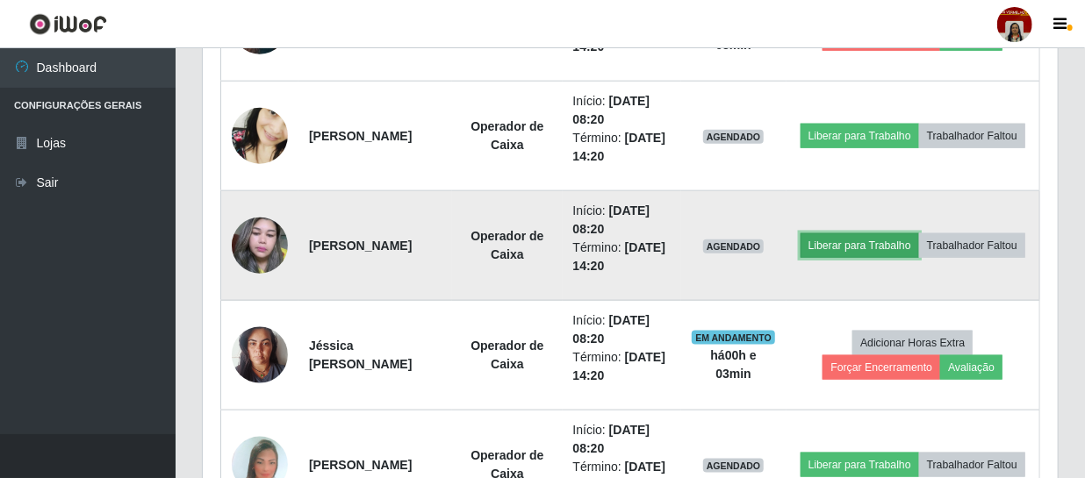
click at [897, 235] on button "Liberar para Trabalho" at bounding box center [860, 246] width 119 height 25
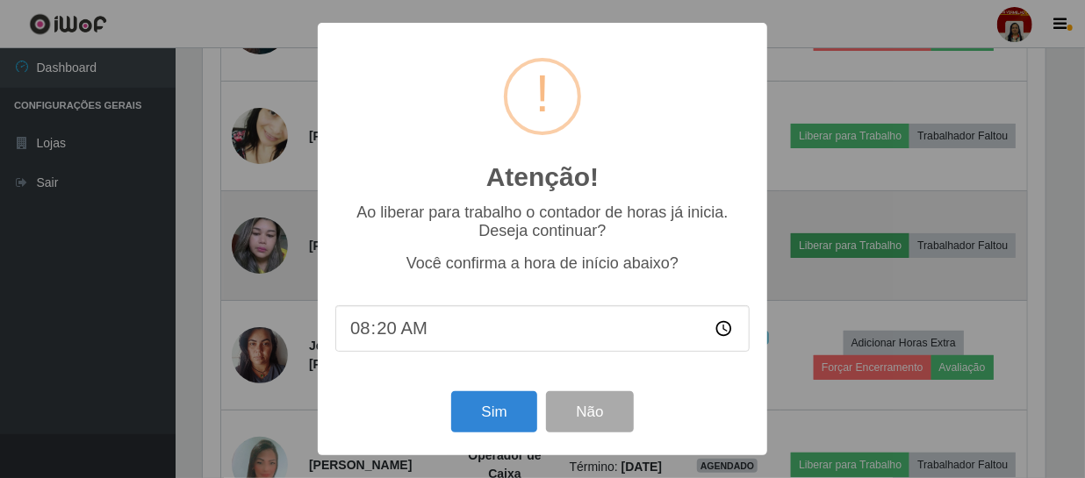
scroll to position [364, 847]
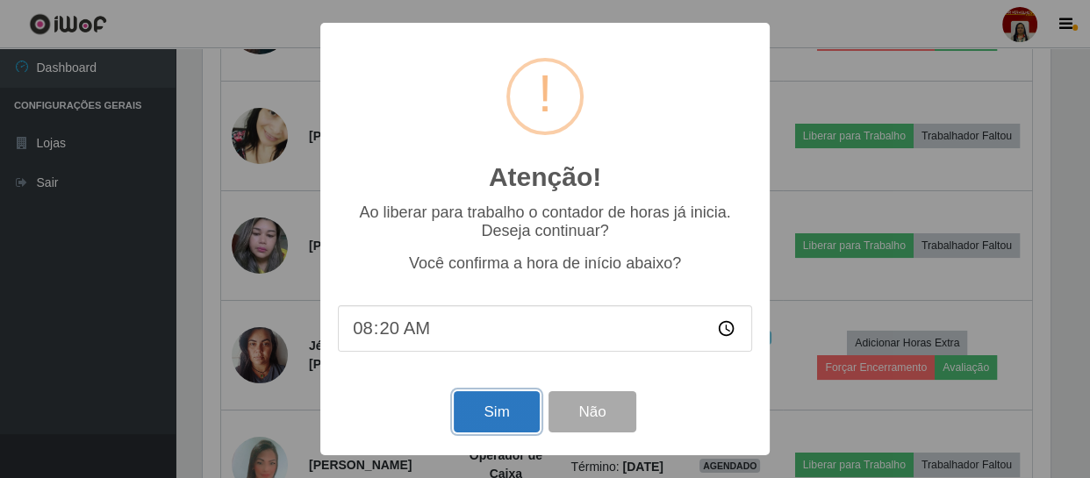
click at [483, 408] on button "Sim" at bounding box center [496, 412] width 85 height 41
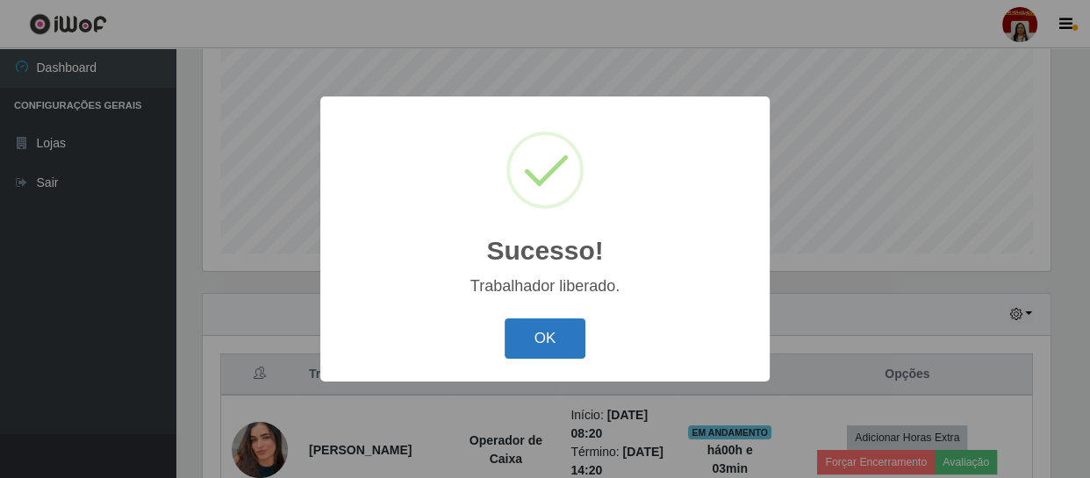
click at [549, 341] on button "OK" at bounding box center [546, 339] width 82 height 41
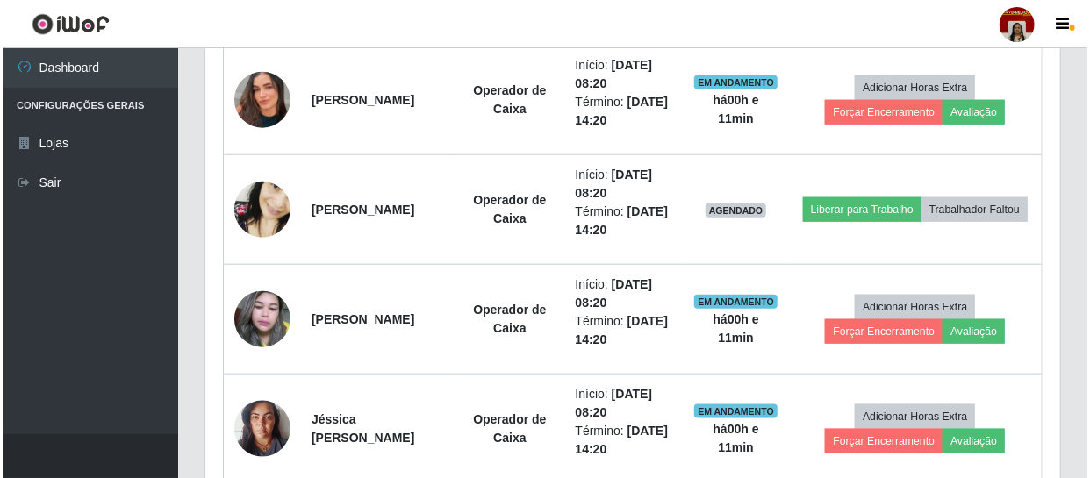
scroll to position [752, 0]
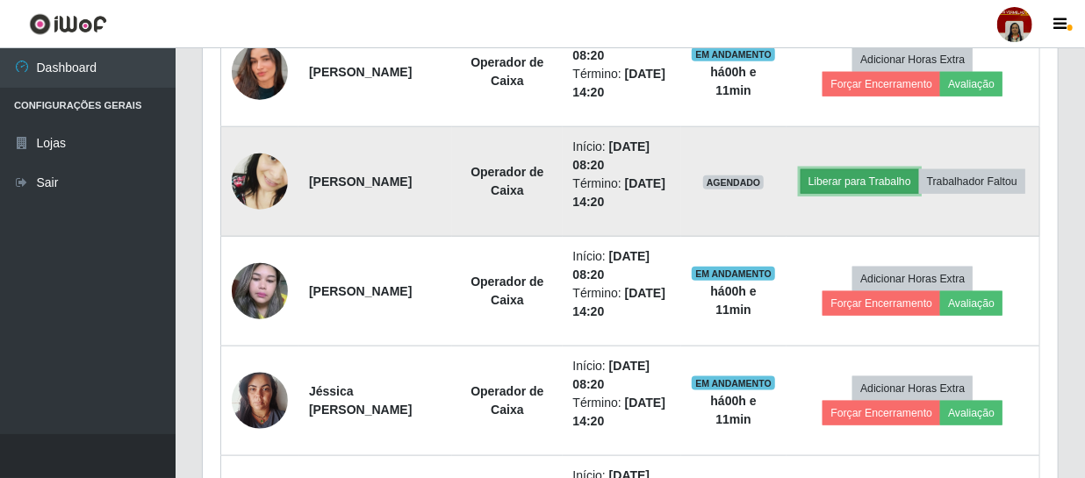
click at [913, 169] on button "Liberar para Trabalho" at bounding box center [860, 181] width 119 height 25
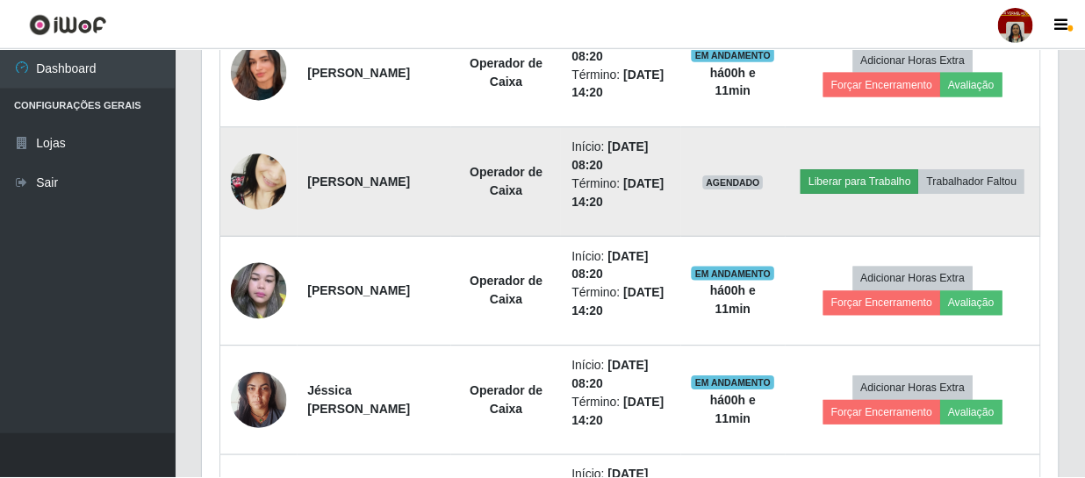
scroll to position [364, 847]
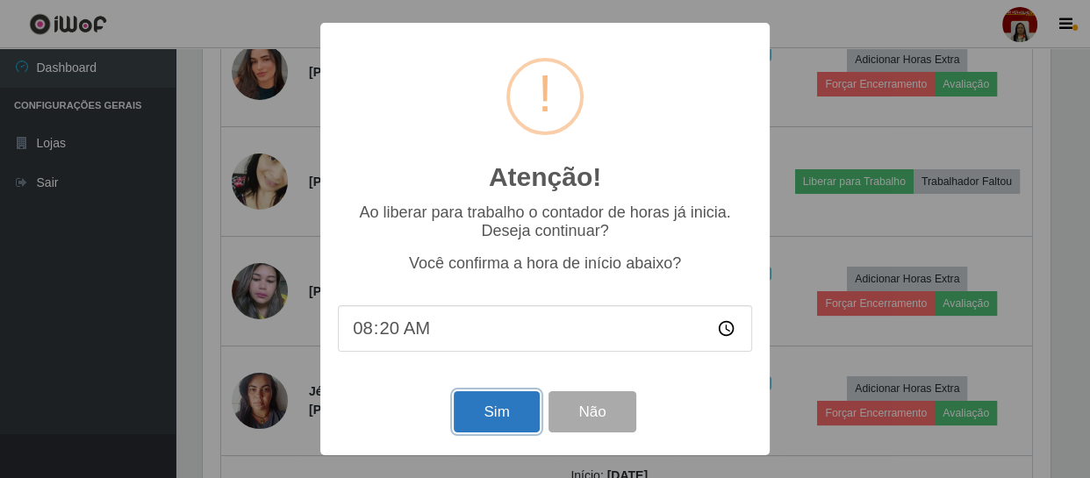
click at [485, 421] on button "Sim" at bounding box center [496, 412] width 85 height 41
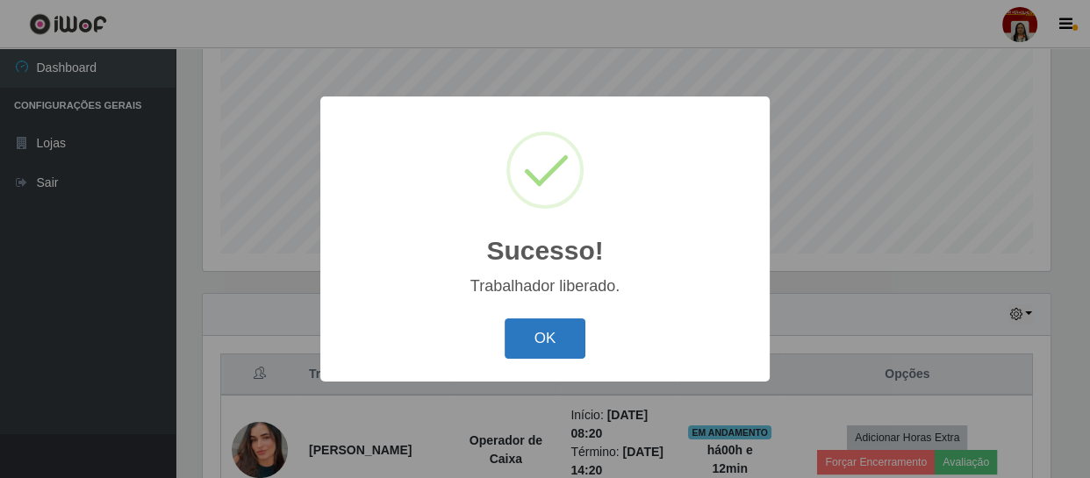
click at [538, 335] on button "OK" at bounding box center [546, 339] width 82 height 41
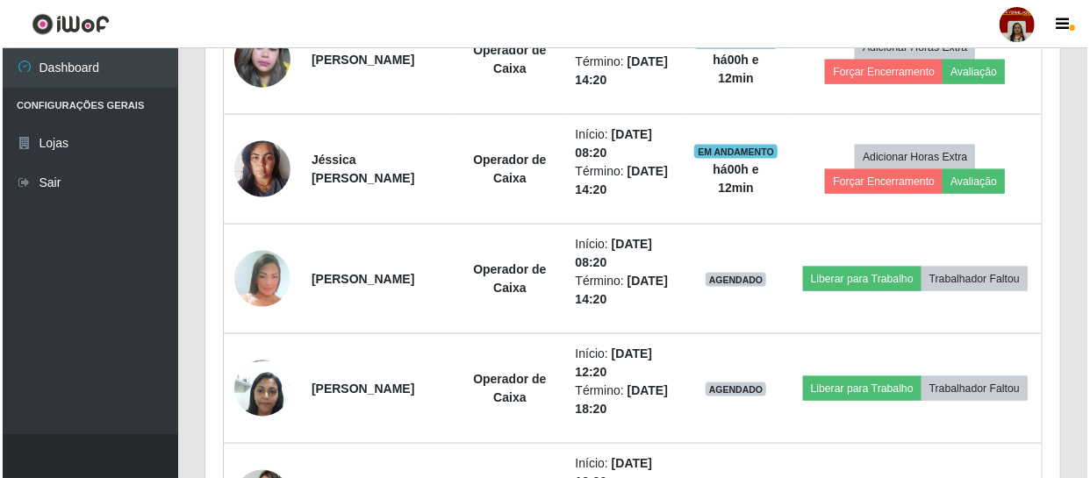
scroll to position [1012, 0]
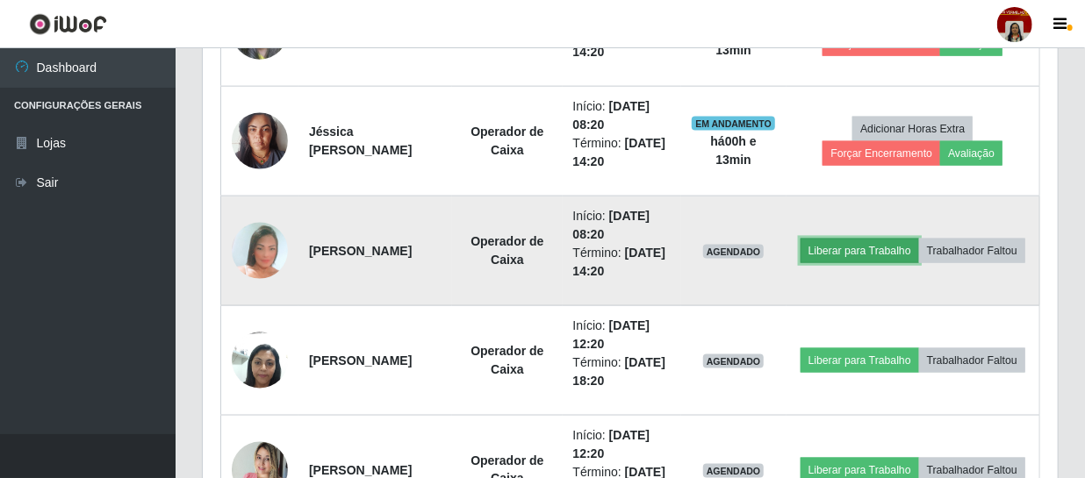
click at [919, 239] on button "Liberar para Trabalho" at bounding box center [860, 251] width 119 height 25
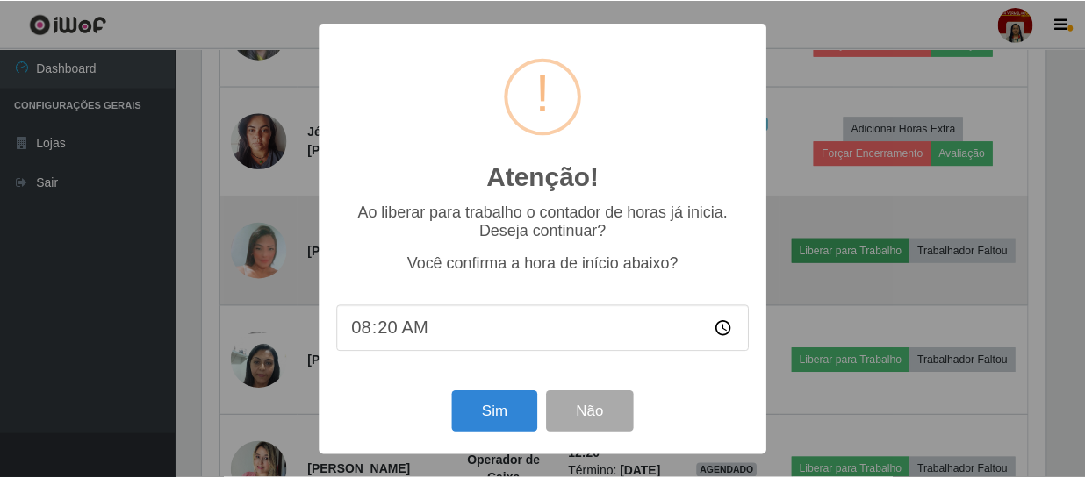
scroll to position [364, 847]
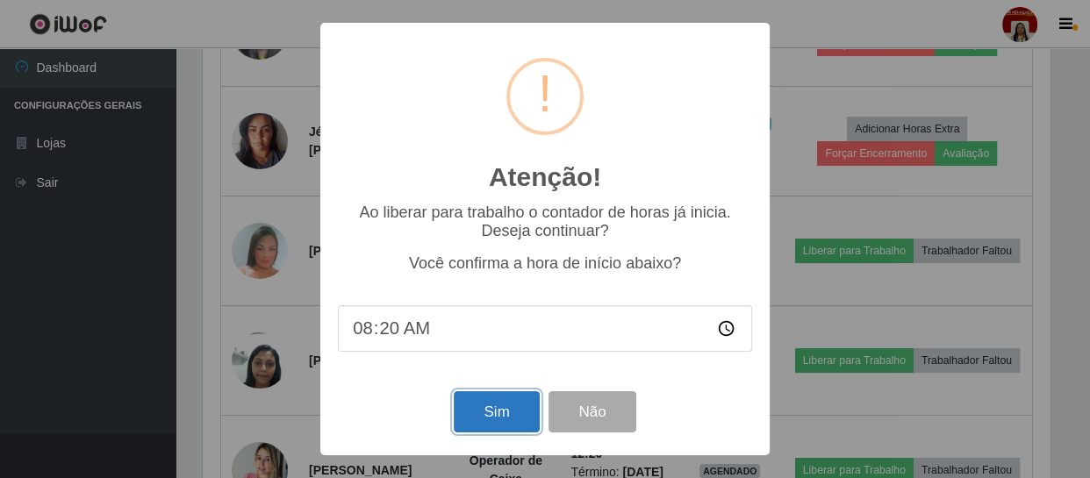
click at [481, 416] on button "Sim" at bounding box center [496, 412] width 85 height 41
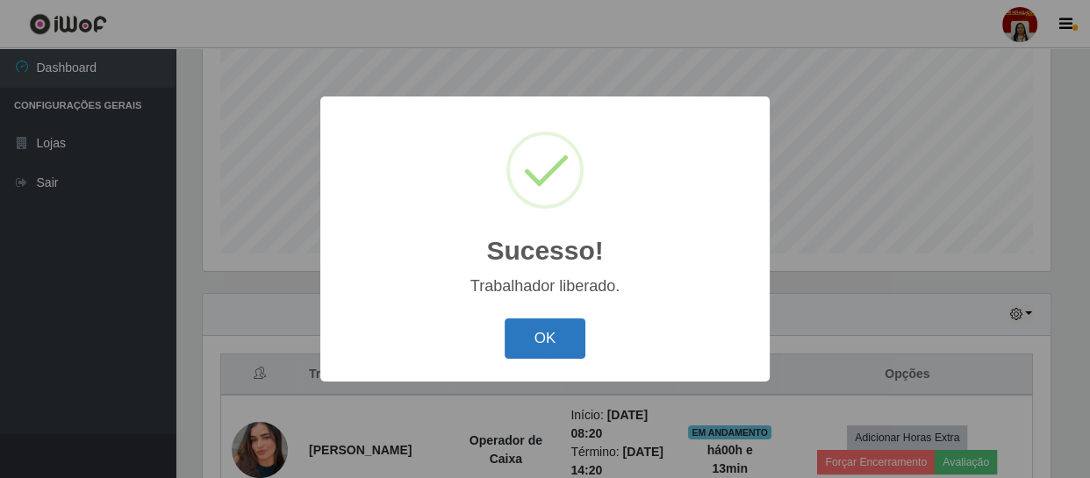
click at [530, 341] on button "OK" at bounding box center [546, 339] width 82 height 41
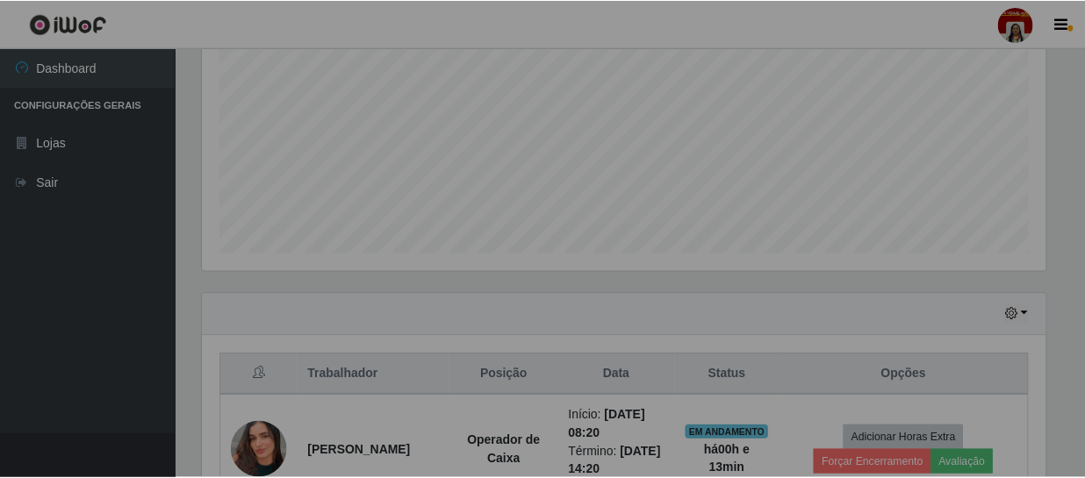
scroll to position [364, 855]
